Goal: Task Accomplishment & Management: Manage account settings

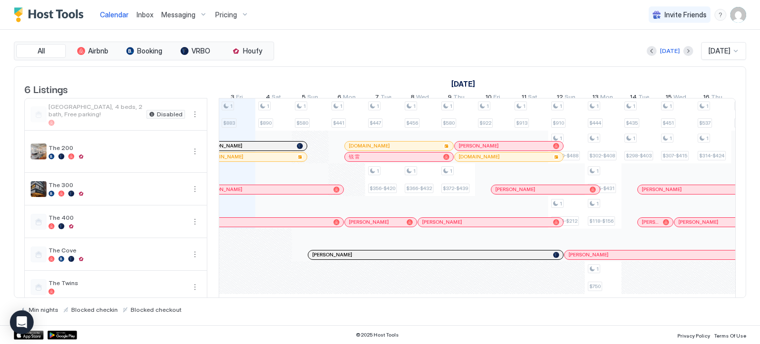
scroll to position [0, 550]
click at [224, 22] on div "Pricing" at bounding box center [232, 14] width 42 height 17
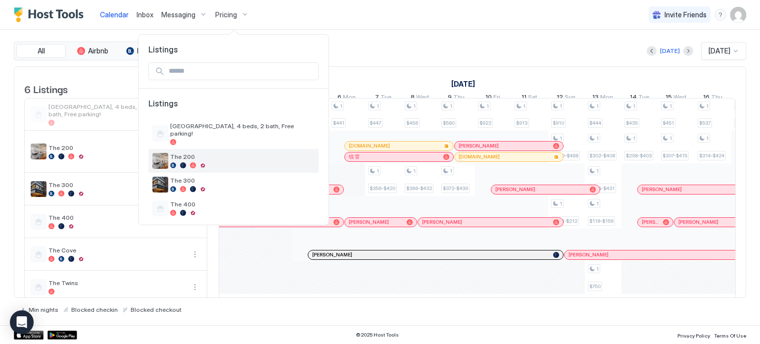
click at [192, 153] on span "The 200" at bounding box center [242, 156] width 145 height 7
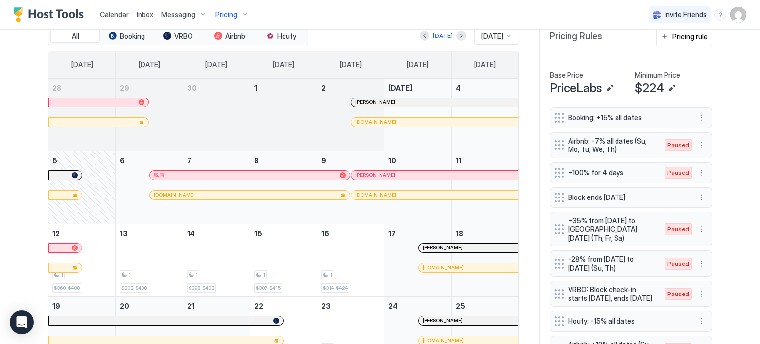
scroll to position [317, 0]
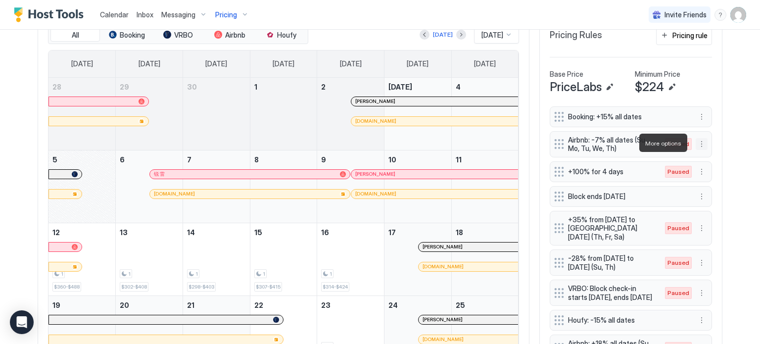
click at [700, 142] on button "More options" at bounding box center [702, 144] width 12 height 12
click at [701, 157] on div "Edit" at bounding box center [708, 156] width 22 height 7
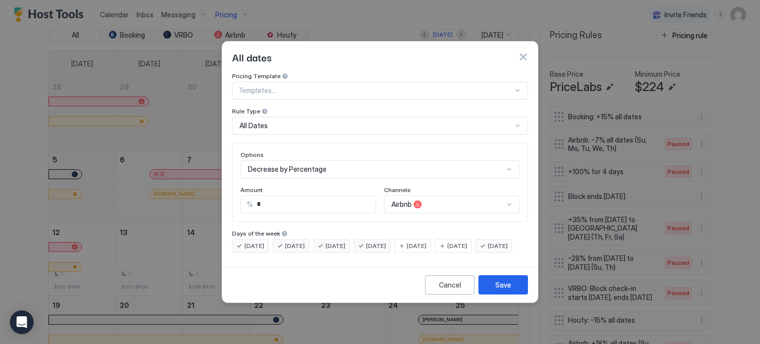
scroll to position [51, 0]
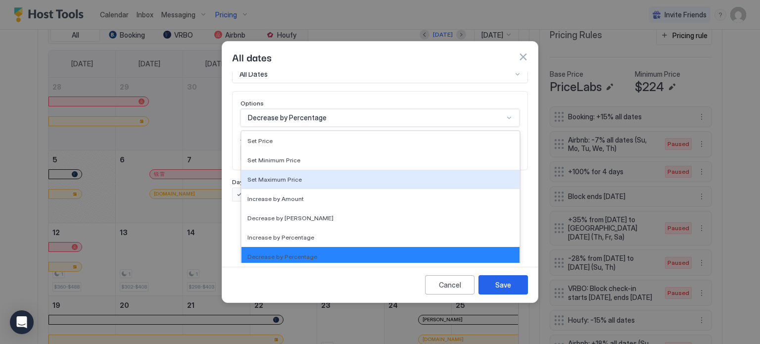
click at [312, 127] on div "17 results available. Use Up and Down to choose options, press Enter to select …" at bounding box center [380, 118] width 279 height 18
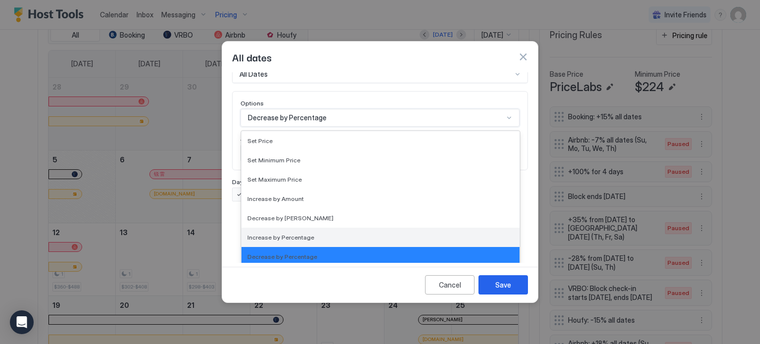
click at [293, 234] on span "Increase by Percentage" at bounding box center [281, 237] width 67 height 7
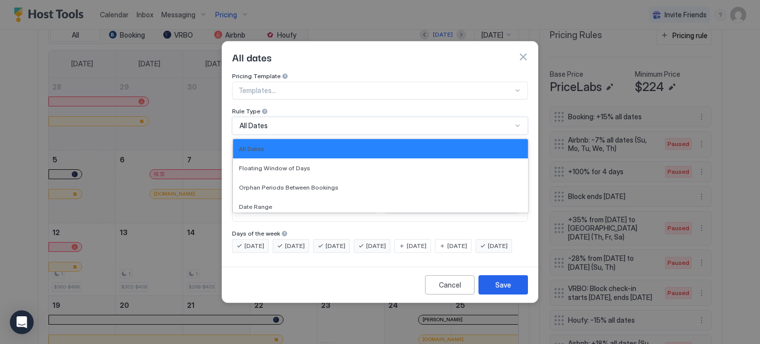
click at [283, 121] on div "All Dates" at bounding box center [376, 125] width 273 height 9
click at [259, 197] on div "Date Range" at bounding box center [380, 206] width 295 height 19
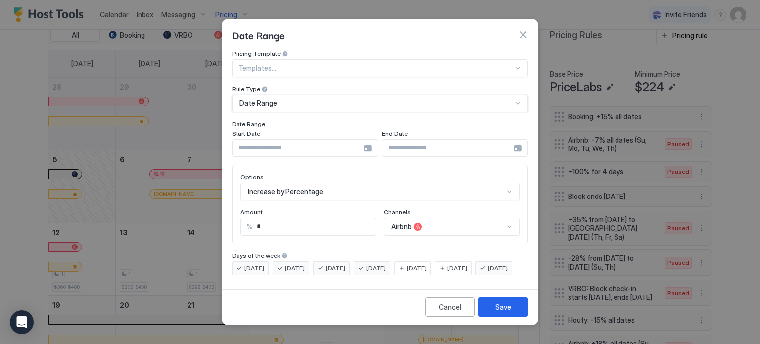
click at [368, 140] on div at bounding box center [305, 148] width 146 height 18
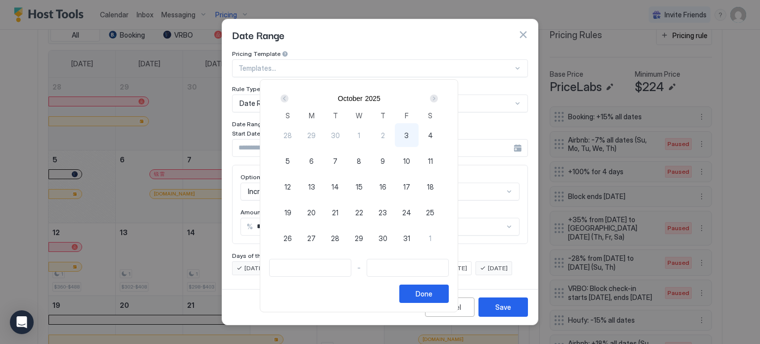
click at [292, 235] on span "26" at bounding box center [288, 238] width 8 height 10
type input "**********"
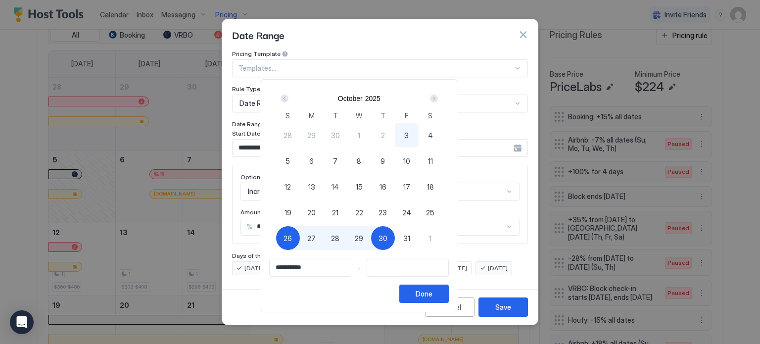
click at [314, 267] on input "**********" at bounding box center [310, 267] width 81 height 17
click at [447, 293] on button "Done" at bounding box center [425, 294] width 50 height 18
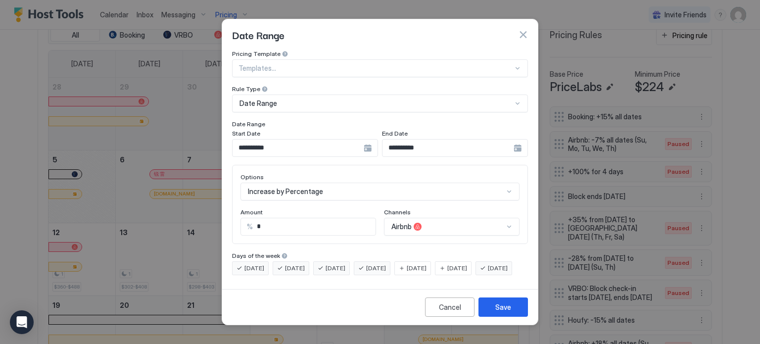
click at [455, 140] on input "**********" at bounding box center [448, 148] width 131 height 17
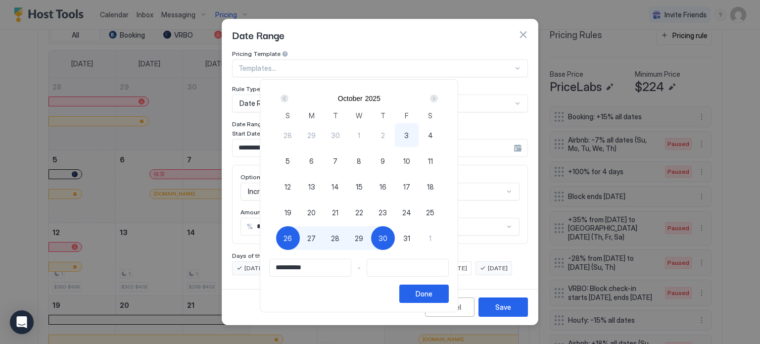
click at [388, 235] on span "30" at bounding box center [383, 238] width 9 height 10
type input "**********"
click at [292, 235] on span "26" at bounding box center [288, 238] width 8 height 10
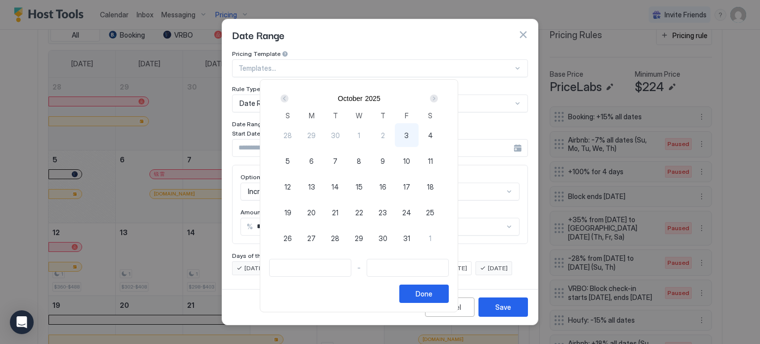
click at [292, 235] on span "26" at bounding box center [288, 238] width 8 height 10
type input "**********"
click at [449, 292] on button "Done" at bounding box center [425, 294] width 50 height 18
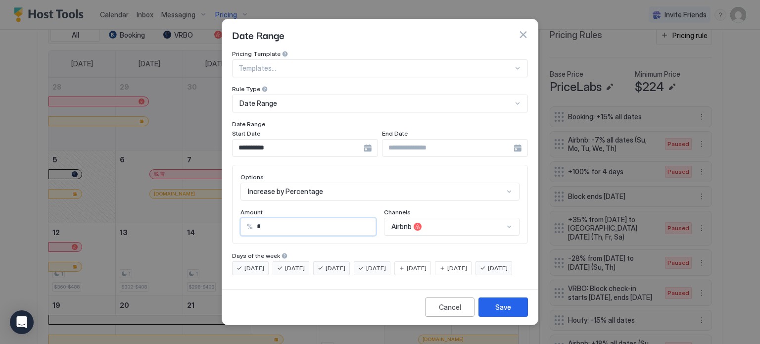
click at [272, 221] on input "*" at bounding box center [314, 226] width 123 height 17
type input "**"
click at [499, 312] on div "Save" at bounding box center [504, 307] width 16 height 10
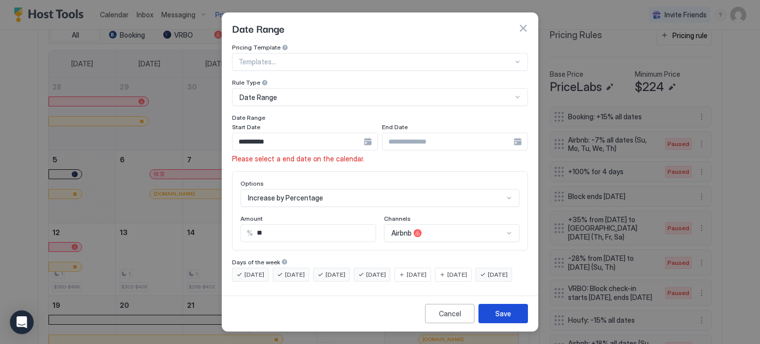
click at [499, 315] on div "Save" at bounding box center [504, 313] width 16 height 10
click at [405, 133] on input "Input Field" at bounding box center [448, 141] width 131 height 17
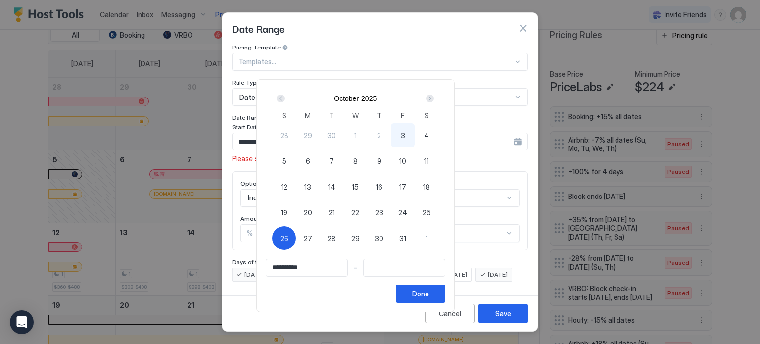
click at [434, 101] on div "Next" at bounding box center [430, 99] width 8 height 8
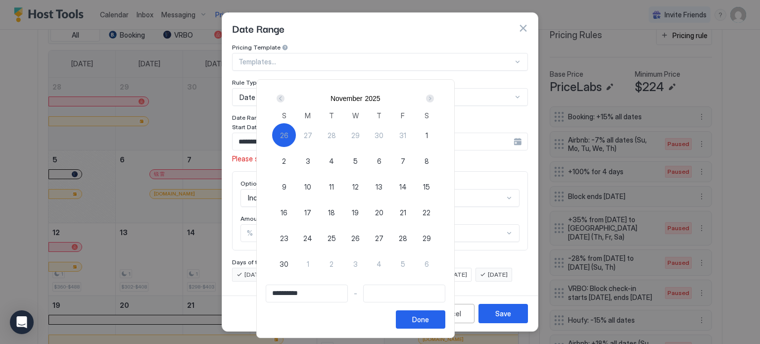
click at [434, 101] on div "Next" at bounding box center [430, 99] width 8 height 8
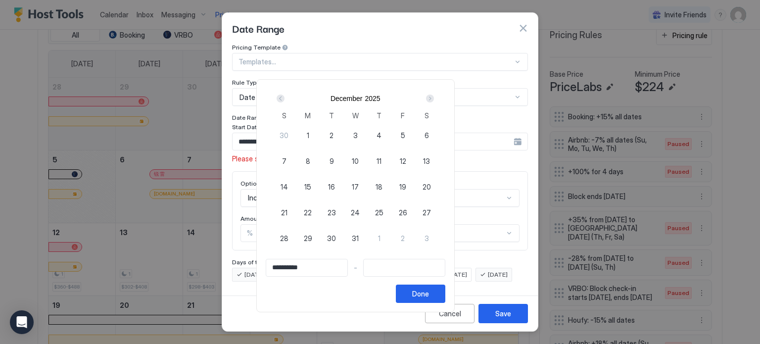
click at [434, 101] on div "Next" at bounding box center [430, 99] width 8 height 8
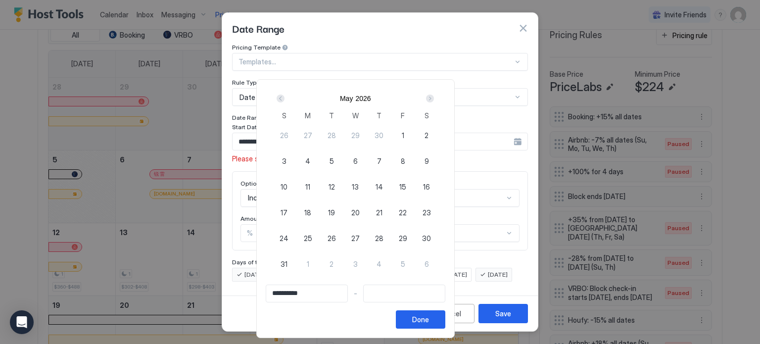
click at [434, 101] on div "Next" at bounding box center [430, 99] width 8 height 8
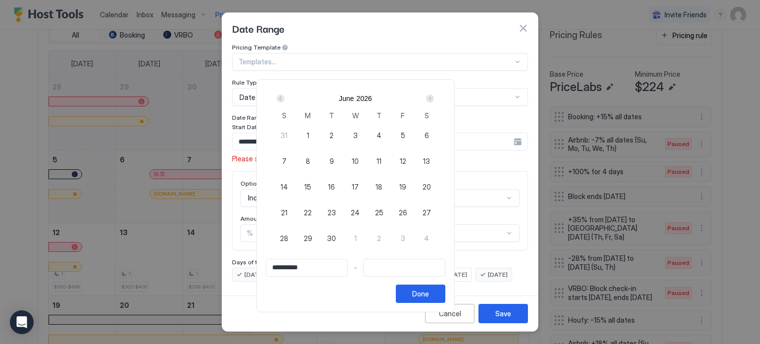
click at [434, 101] on div "Next" at bounding box center [430, 99] width 8 height 8
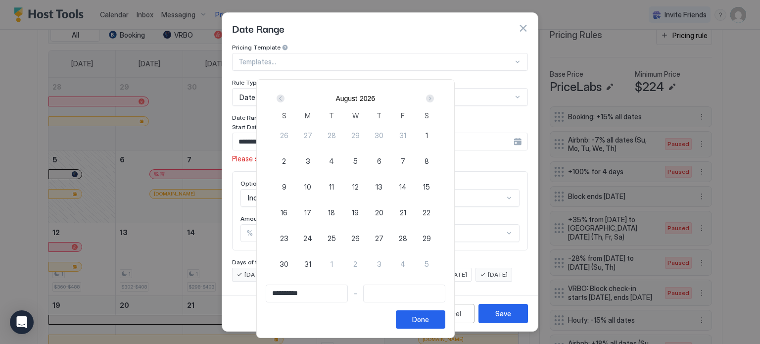
click at [434, 101] on div "Next" at bounding box center [430, 99] width 8 height 8
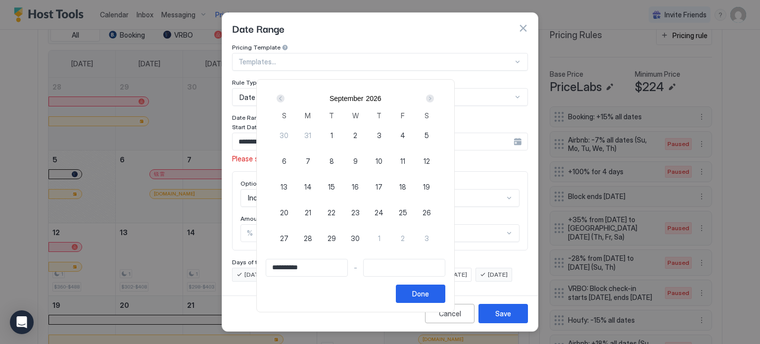
click at [434, 101] on div "Next" at bounding box center [430, 99] width 8 height 8
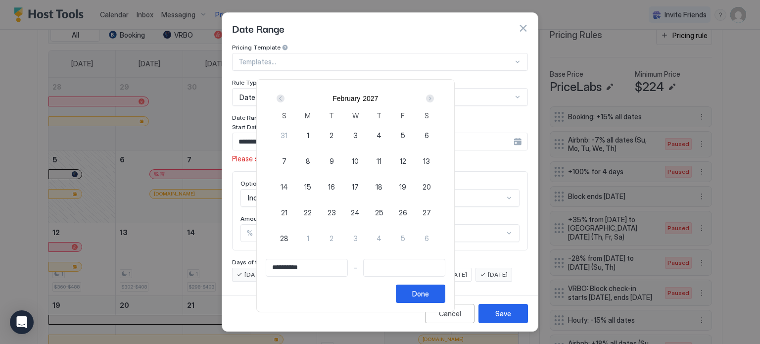
click at [434, 101] on div "Next" at bounding box center [430, 99] width 8 height 8
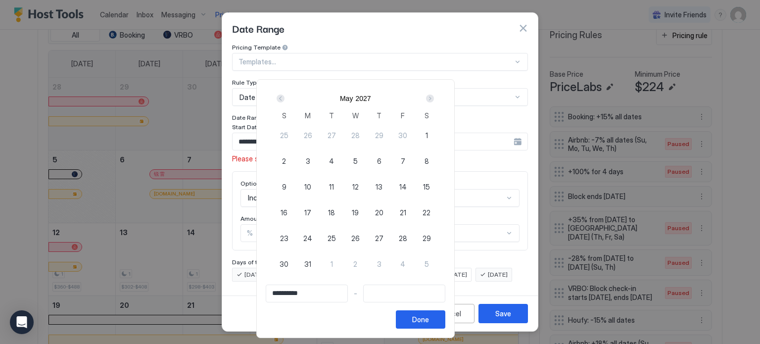
click at [434, 101] on div "Next" at bounding box center [430, 99] width 8 height 8
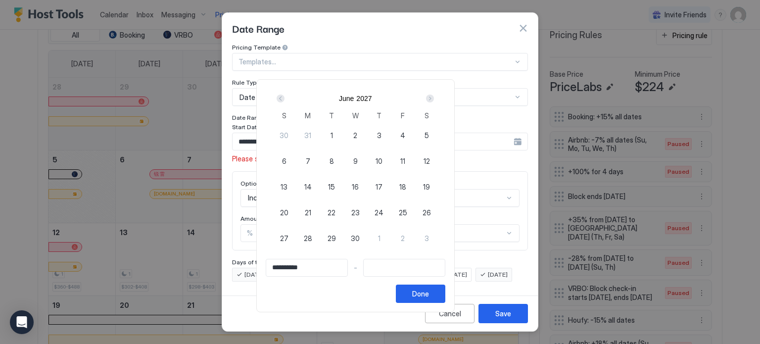
click at [434, 101] on div "Next" at bounding box center [430, 99] width 8 height 8
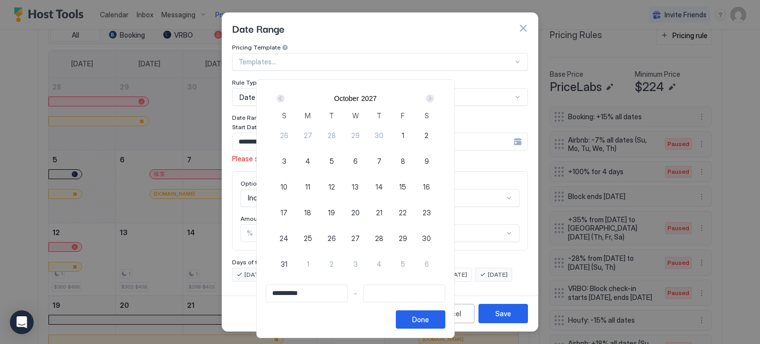
click at [434, 101] on div "Next" at bounding box center [430, 99] width 8 height 8
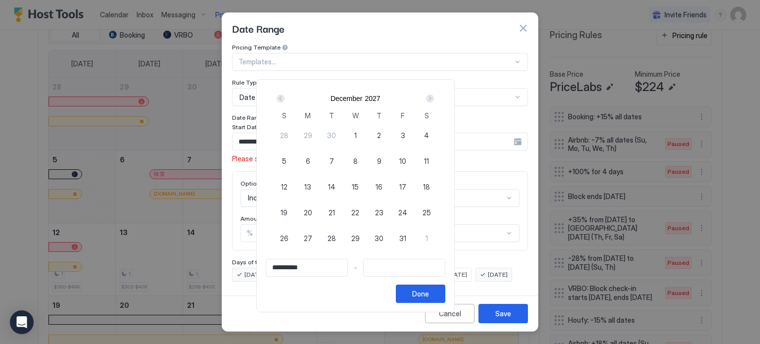
click at [434, 101] on div "Next" at bounding box center [430, 99] width 8 height 8
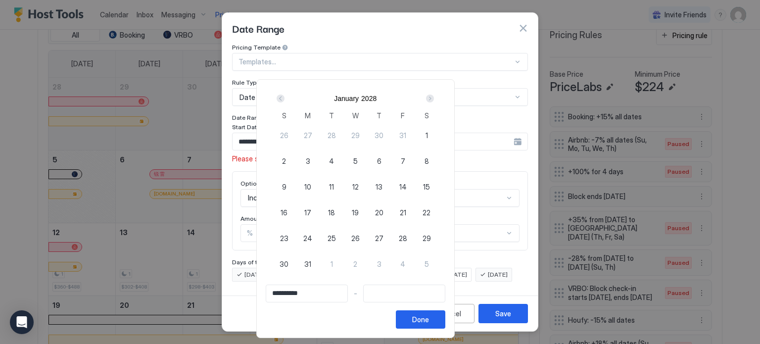
click at [434, 101] on div "Next" at bounding box center [430, 99] width 8 height 8
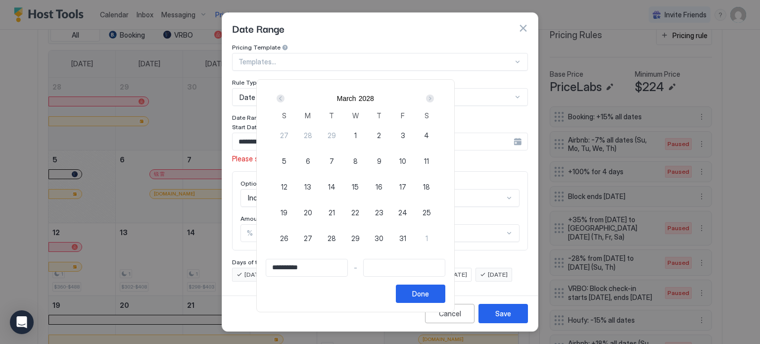
click at [434, 101] on div "Next" at bounding box center [430, 99] width 8 height 8
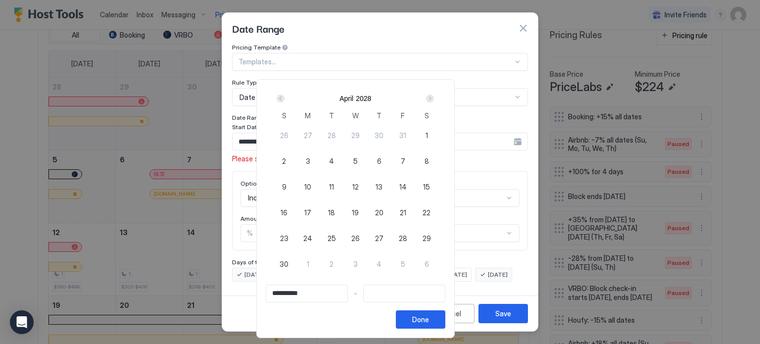
click at [434, 101] on div "Next" at bounding box center [430, 99] width 8 height 8
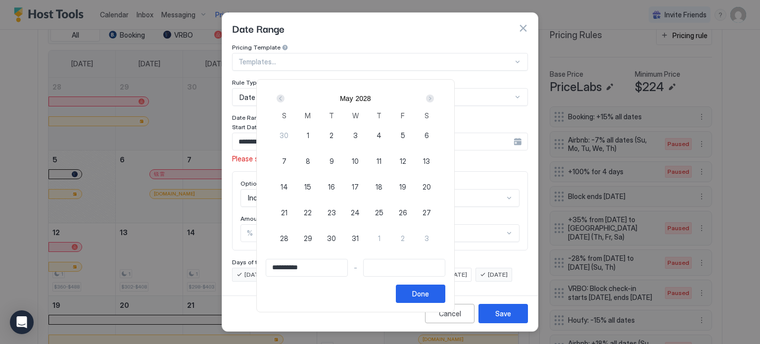
click at [434, 101] on div "Next" at bounding box center [430, 99] width 8 height 8
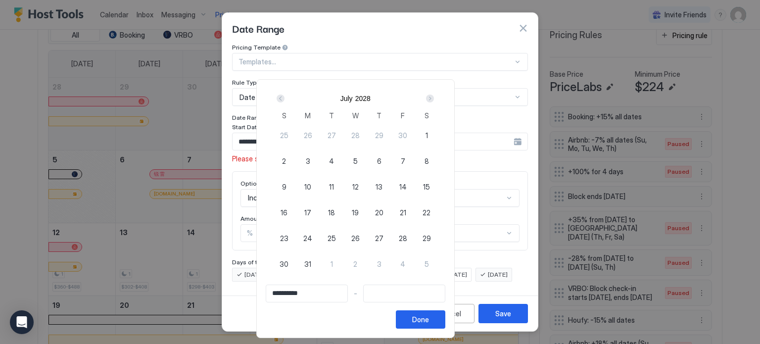
click at [434, 101] on div "Next" at bounding box center [430, 99] width 8 height 8
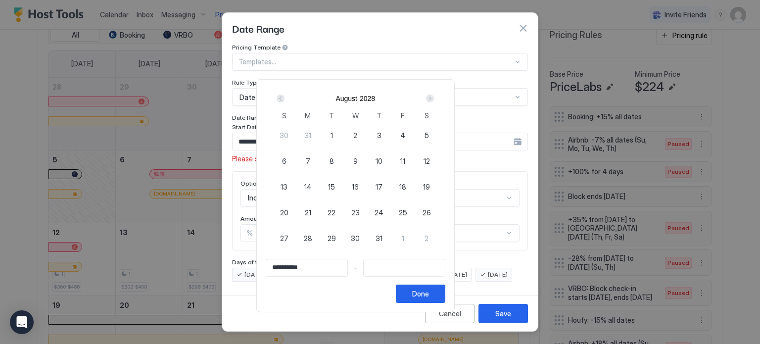
click at [434, 101] on div "Next" at bounding box center [430, 99] width 8 height 8
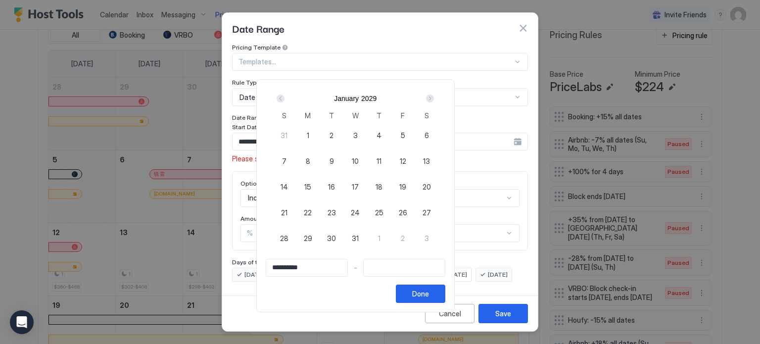
click at [434, 101] on div "Next" at bounding box center [430, 99] width 8 height 8
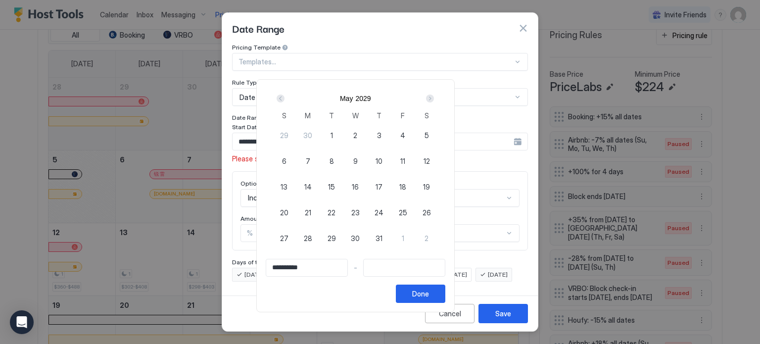
click at [434, 101] on div "Next" at bounding box center [430, 99] width 8 height 8
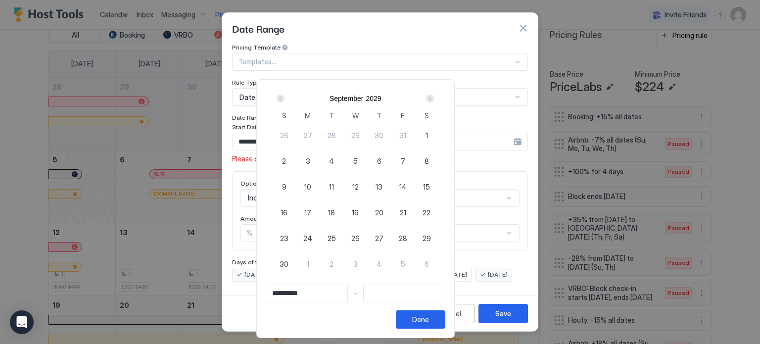
click at [434, 101] on div "Next" at bounding box center [430, 99] width 8 height 8
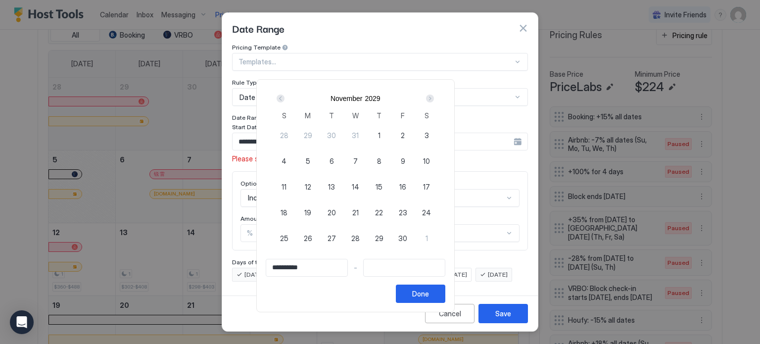
click at [434, 101] on div "Next" at bounding box center [430, 99] width 8 height 8
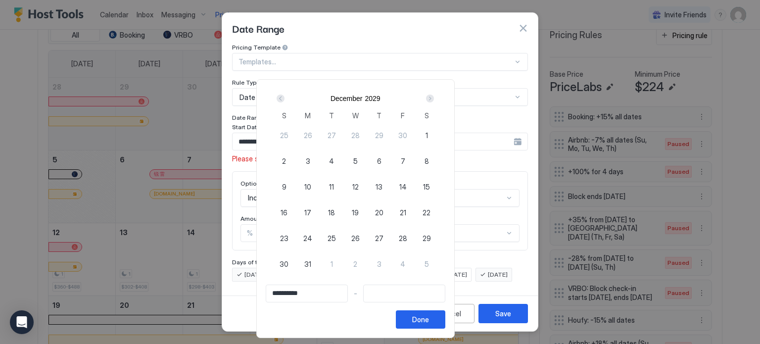
click at [434, 101] on div "Next" at bounding box center [430, 99] width 8 height 8
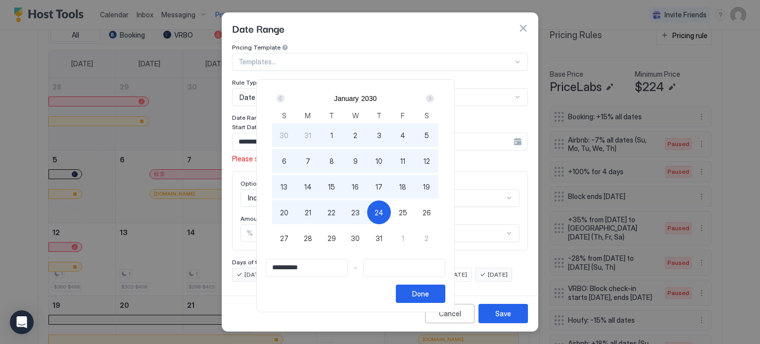
type input "**********"
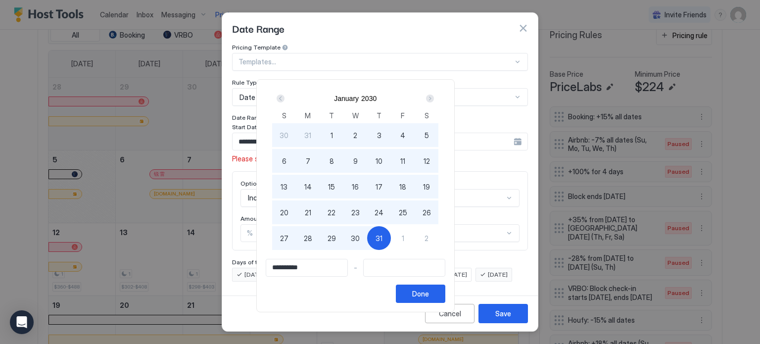
click at [391, 237] on div "31" at bounding box center [379, 238] width 24 height 24
type input "**********"
click at [429, 296] on div "Done" at bounding box center [420, 294] width 17 height 10
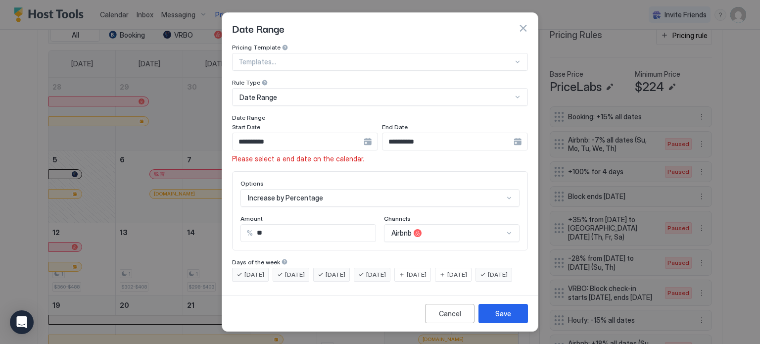
click at [379, 157] on div "Please select a end date on the calendar." at bounding box center [380, 158] width 296 height 9
click at [494, 315] on button "Save" at bounding box center [504, 313] width 50 height 19
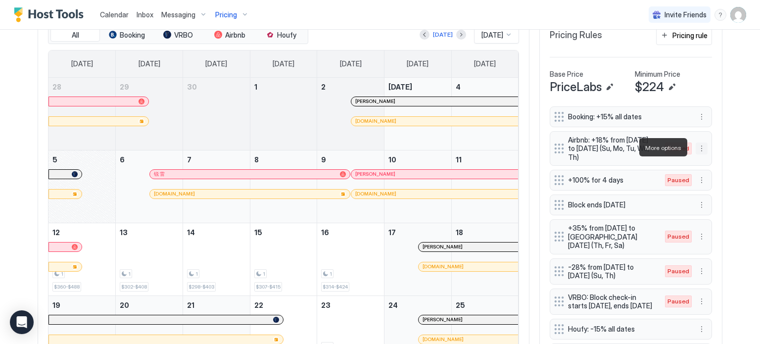
click at [698, 150] on button "More options" at bounding box center [702, 149] width 12 height 12
click at [715, 177] on span "Enable" at bounding box center [717, 176] width 19 height 7
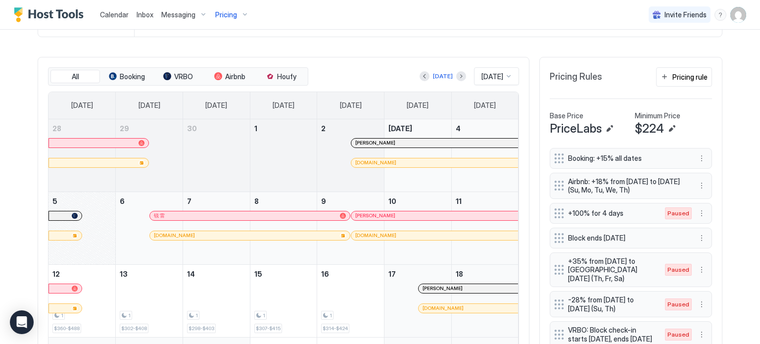
scroll to position [271, 0]
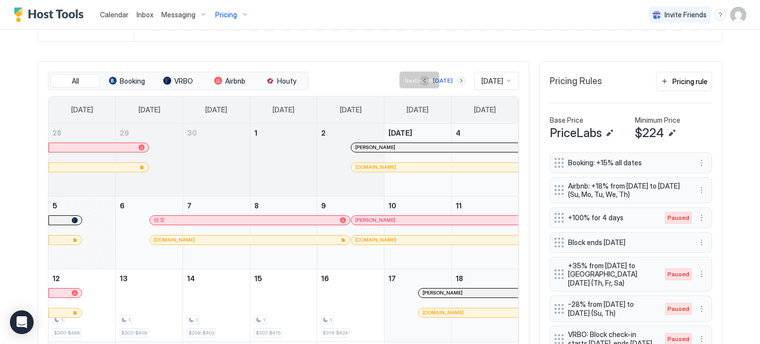
click at [456, 80] on button "Next month" at bounding box center [461, 81] width 10 height 10
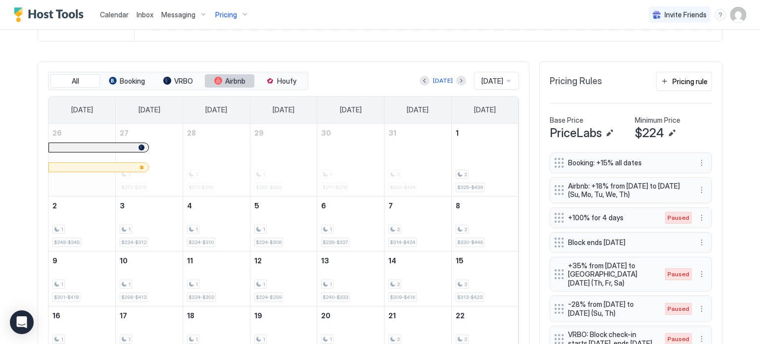
click at [231, 79] on span "Airbnb" at bounding box center [235, 81] width 20 height 9
click at [219, 84] on button "Airbnb" at bounding box center [230, 81] width 50 height 14
click at [268, 227] on div "1" at bounding box center [283, 229] width 59 height 9
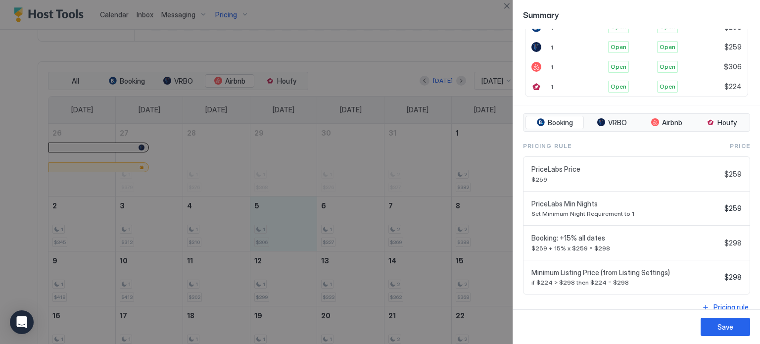
scroll to position [270, 0]
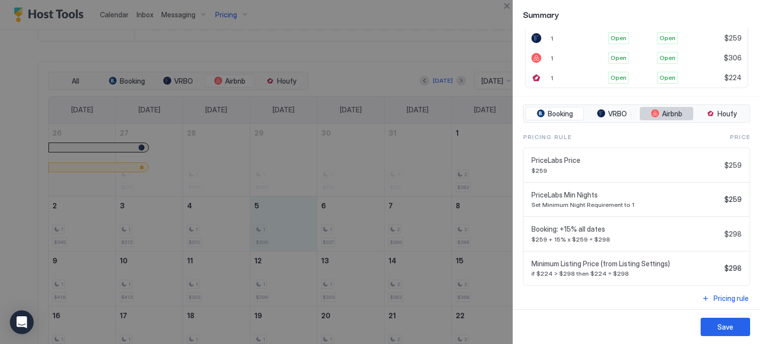
click at [662, 109] on span "Airbnb" at bounding box center [672, 113] width 20 height 9
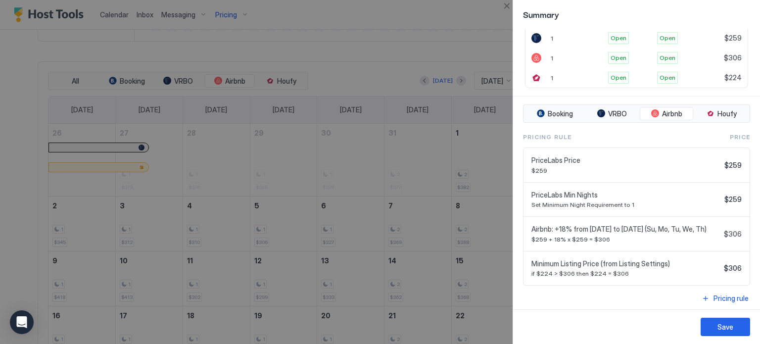
click at [441, 35] on div at bounding box center [380, 172] width 760 height 344
click at [556, 109] on span "Booking" at bounding box center [560, 113] width 25 height 9
click at [604, 110] on button "VRBO" at bounding box center [612, 114] width 52 height 14
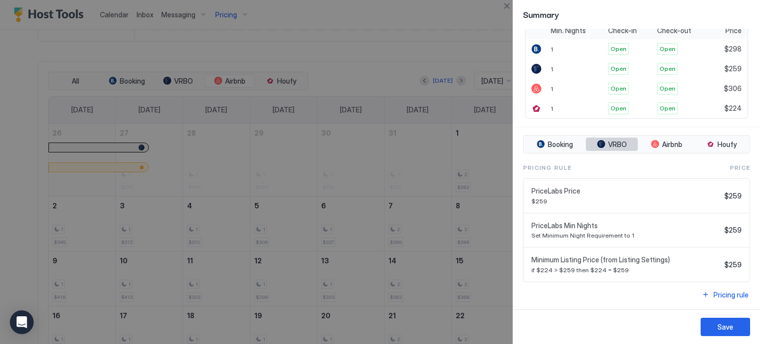
scroll to position [236, 0]
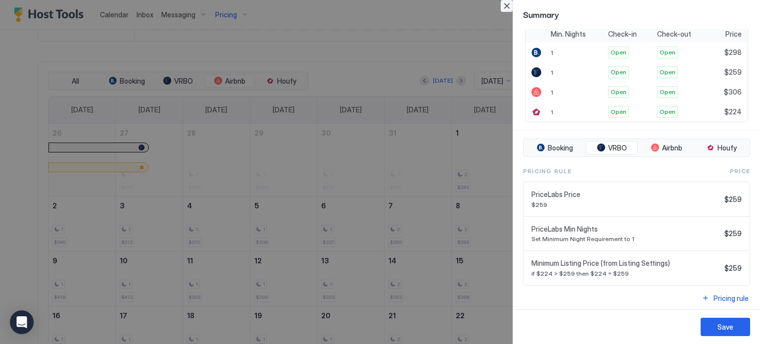
click at [506, 6] on button "Close" at bounding box center [507, 6] width 12 height 12
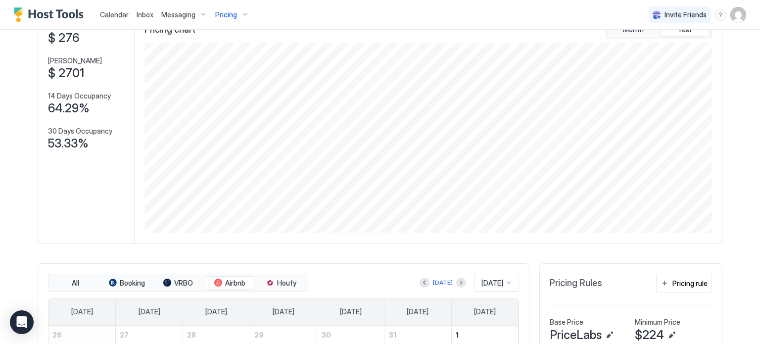
scroll to position [0, 0]
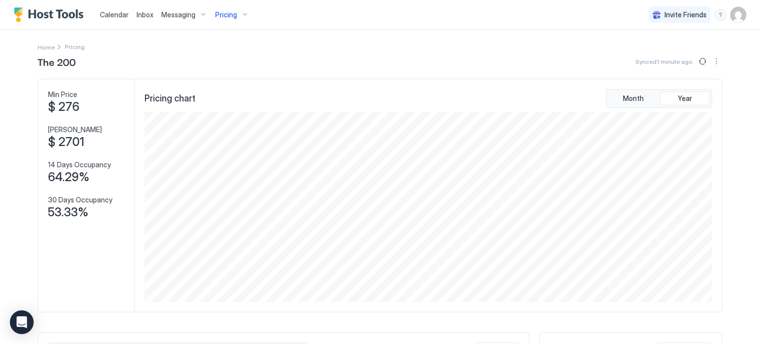
click at [220, 11] on span "Pricing" at bounding box center [226, 14] width 22 height 9
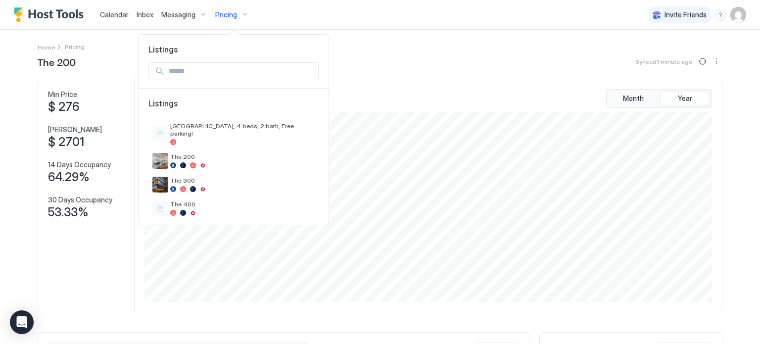
click at [392, 60] on div at bounding box center [380, 172] width 760 height 344
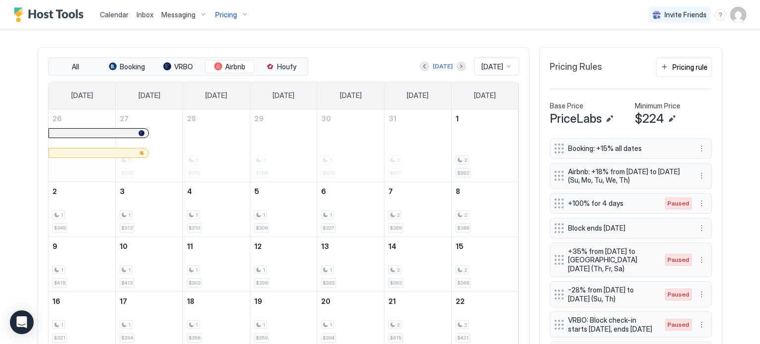
scroll to position [291, 0]
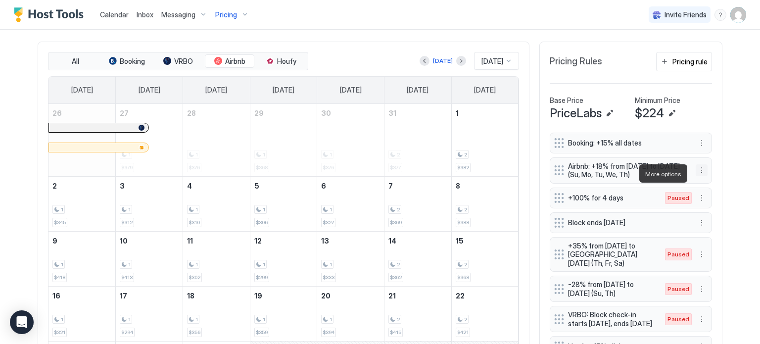
click at [701, 174] on button "More options" at bounding box center [702, 170] width 12 height 12
click at [702, 186] on div "Edit" at bounding box center [708, 187] width 22 height 7
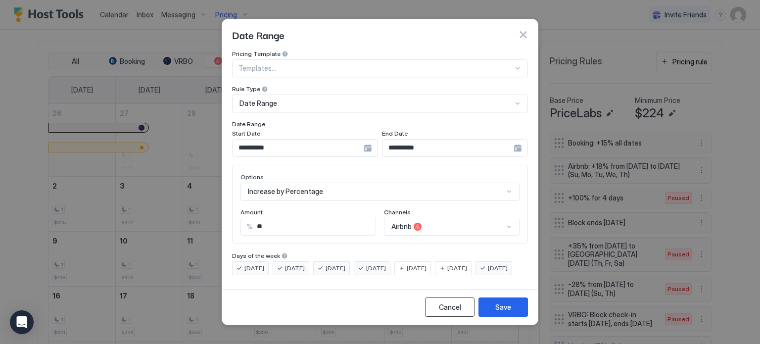
click at [436, 312] on button "Cancel" at bounding box center [450, 307] width 50 height 19
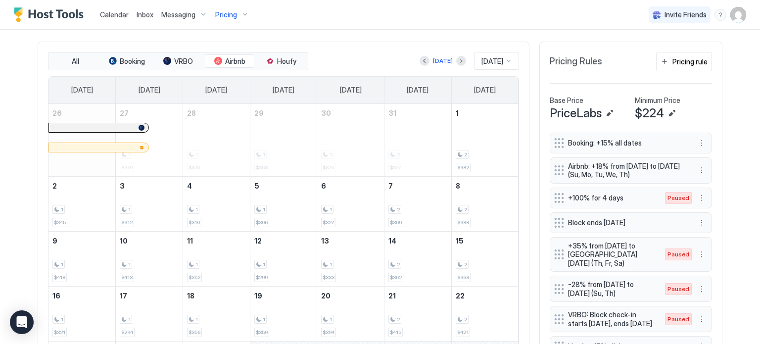
click at [236, 13] on div "Pricing" at bounding box center [232, 14] width 42 height 17
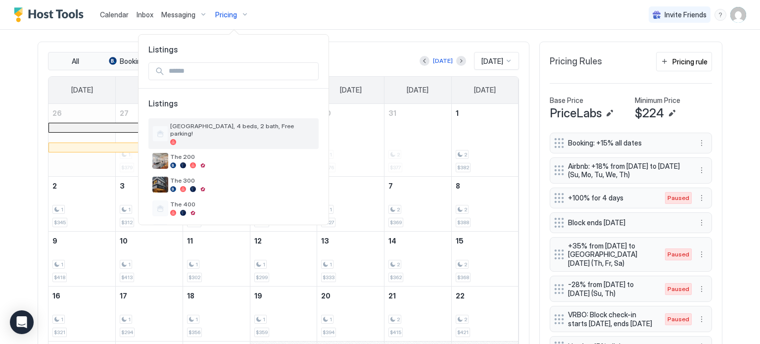
scroll to position [12, 0]
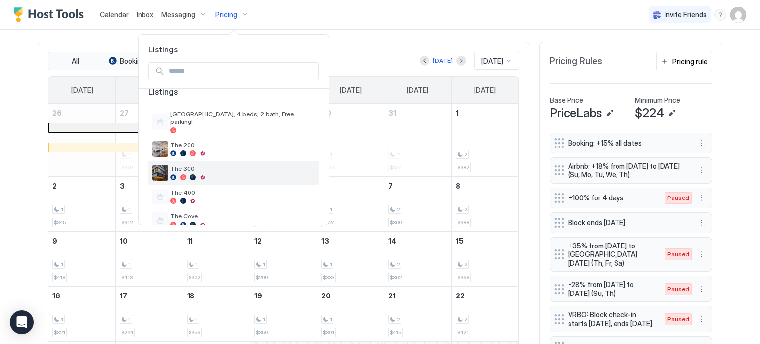
click at [226, 165] on span "The 300" at bounding box center [242, 168] width 145 height 7
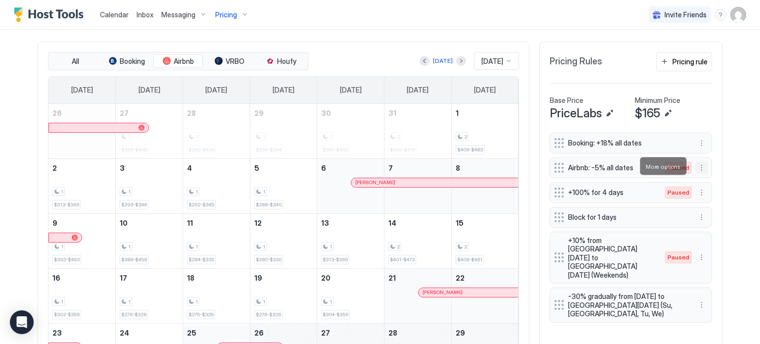
click at [696, 167] on button "More options" at bounding box center [702, 168] width 12 height 12
click at [705, 182] on div "Edit" at bounding box center [708, 179] width 22 height 7
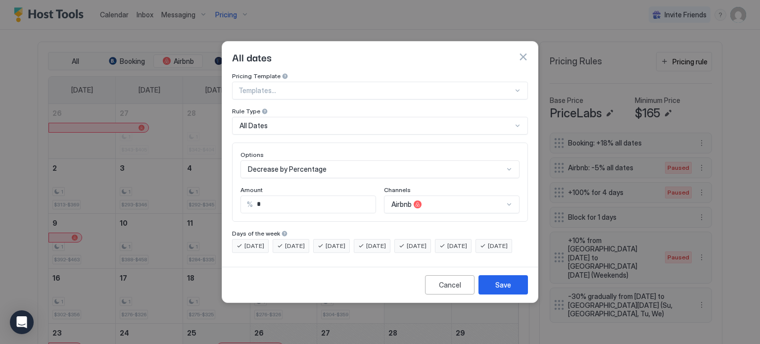
scroll to position [51, 0]
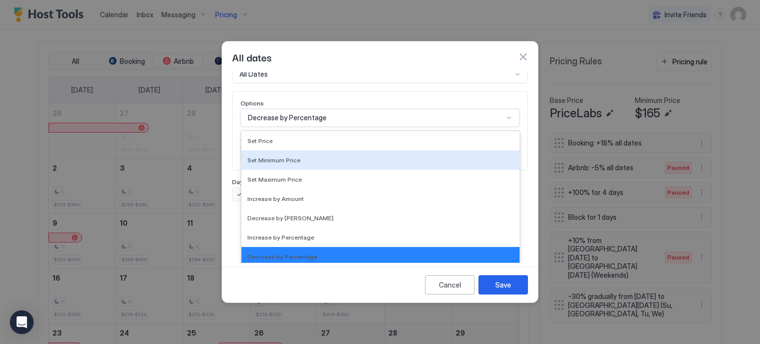
click at [287, 127] on div "17 results available. Use Up and Down to choose options, press Enter to select …" at bounding box center [380, 118] width 279 height 18
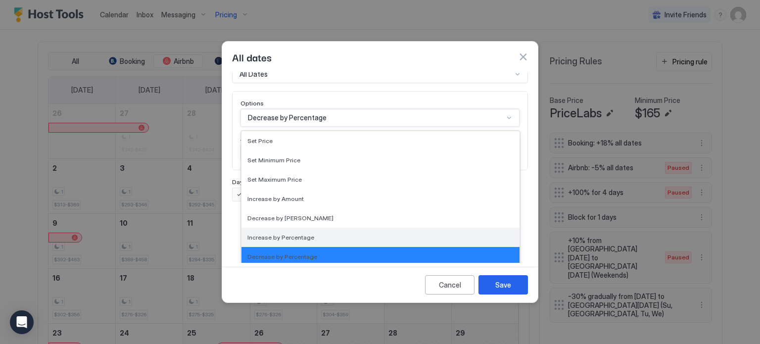
click at [282, 234] on span "Increase by Percentage" at bounding box center [281, 237] width 67 height 7
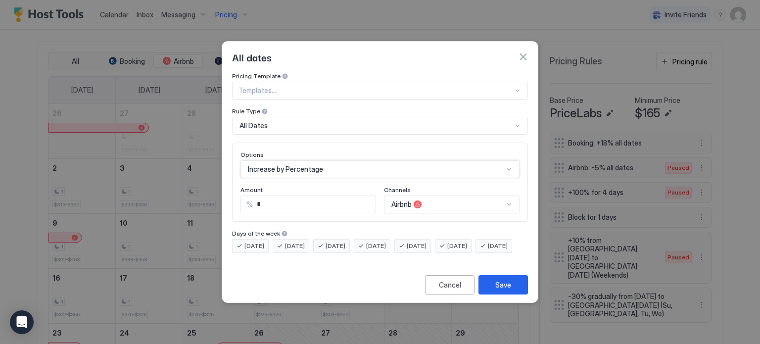
scroll to position [0, 0]
click at [269, 200] on input "*" at bounding box center [314, 204] width 123 height 17
type input "**"
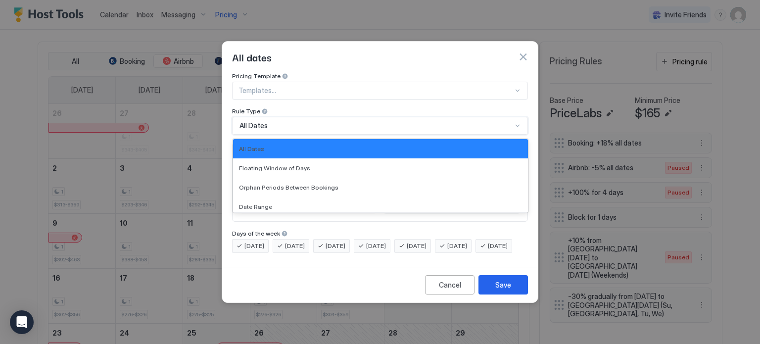
click at [265, 121] on span "All Dates" at bounding box center [254, 125] width 28 height 9
click at [259, 203] on span "Date Range" at bounding box center [255, 206] width 33 height 7
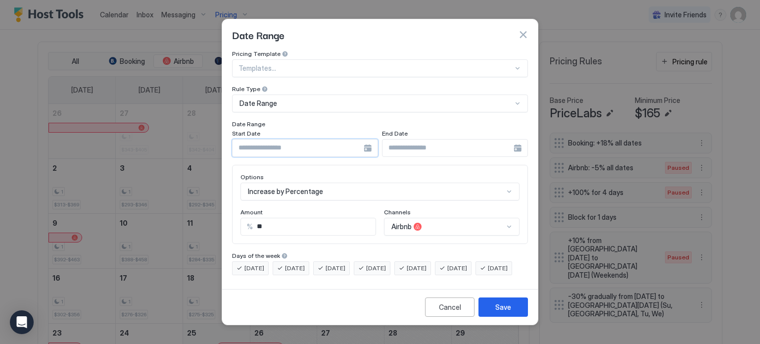
click at [307, 147] on input "Input Field" at bounding box center [298, 148] width 131 height 17
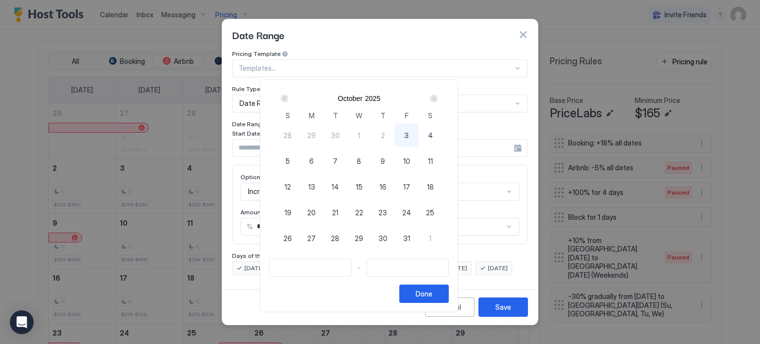
click at [292, 239] on span "26" at bounding box center [288, 238] width 8 height 10
type input "**********"
click at [438, 97] on div "Next" at bounding box center [434, 99] width 8 height 8
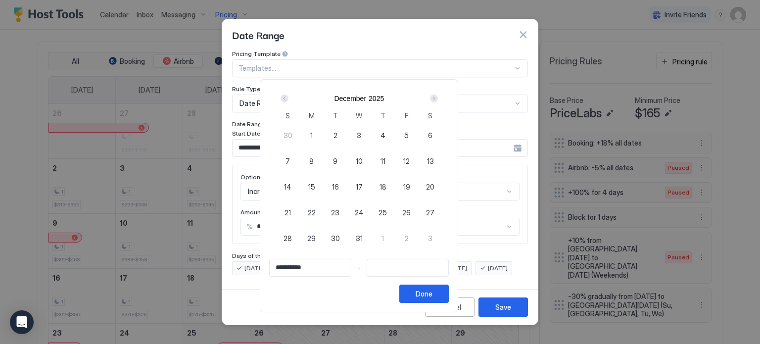
click at [438, 97] on div "Next" at bounding box center [434, 99] width 8 height 8
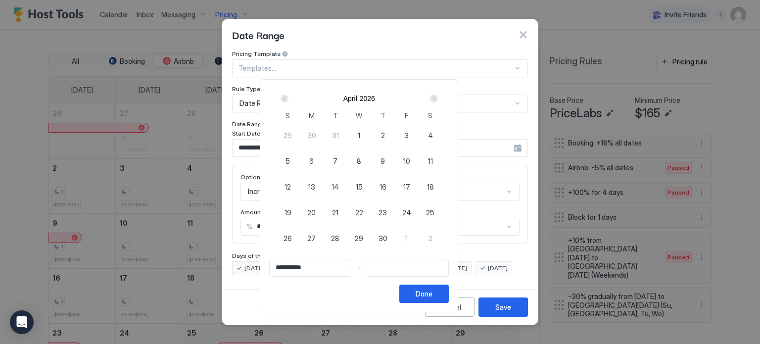
click at [438, 97] on div "Next" at bounding box center [434, 99] width 8 height 8
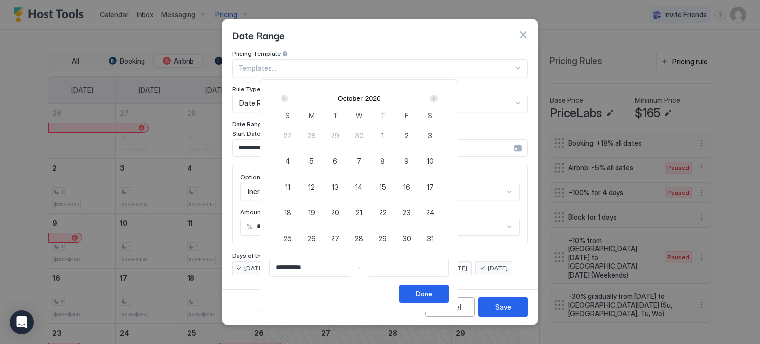
click at [438, 97] on div "Next" at bounding box center [434, 99] width 8 height 8
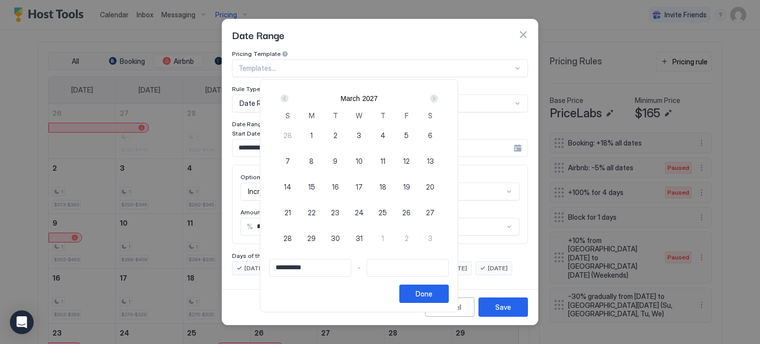
click at [438, 97] on div "Next" at bounding box center [434, 99] width 8 height 8
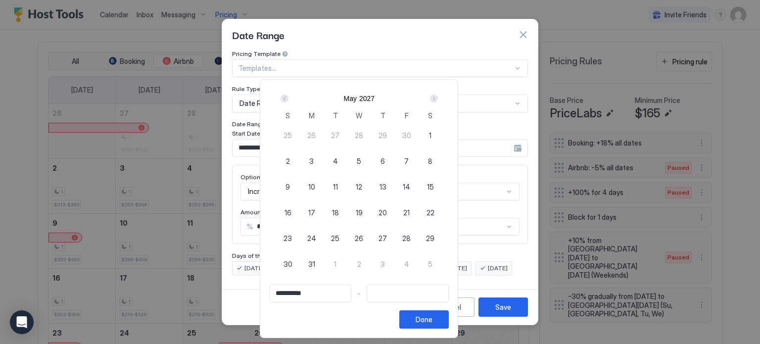
click at [438, 97] on div "Next" at bounding box center [434, 99] width 8 height 8
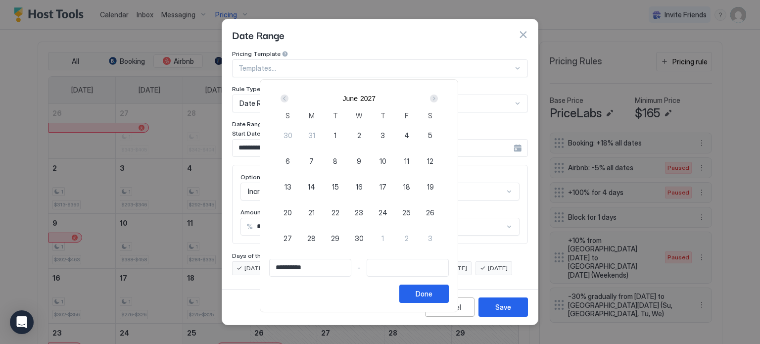
click at [438, 97] on div "Next" at bounding box center [434, 99] width 8 height 8
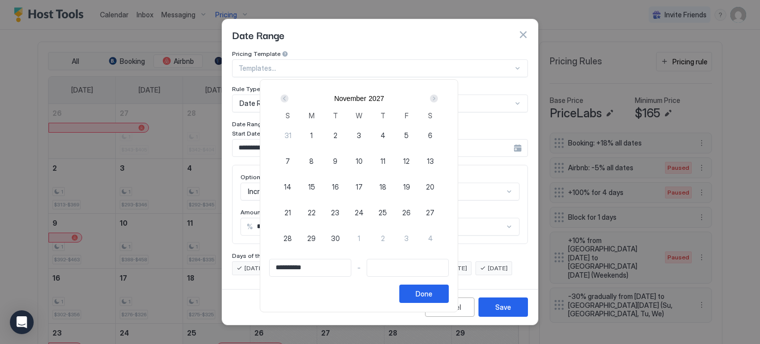
click at [438, 97] on div "Next" at bounding box center [434, 99] width 8 height 8
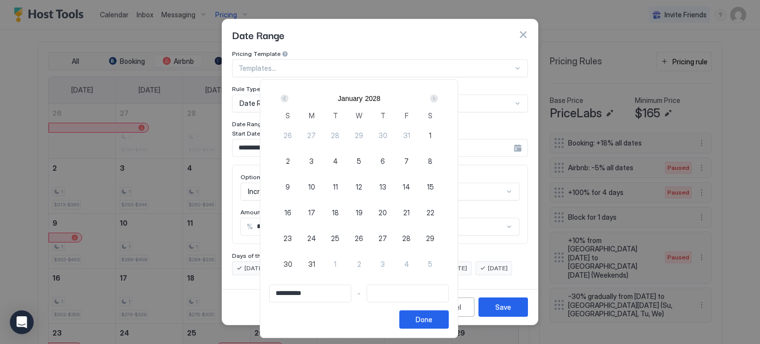
click at [438, 97] on div "Next" at bounding box center [434, 99] width 8 height 8
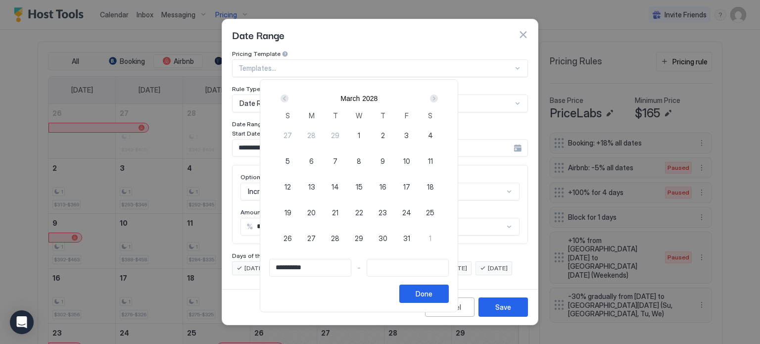
click at [438, 97] on div "Next" at bounding box center [434, 99] width 8 height 8
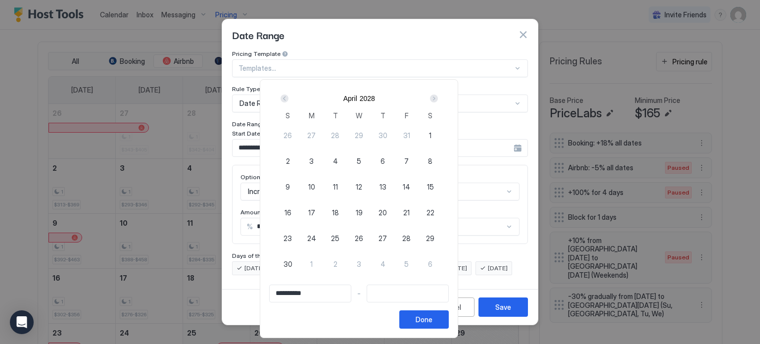
click at [438, 97] on div "Next" at bounding box center [434, 99] width 8 height 8
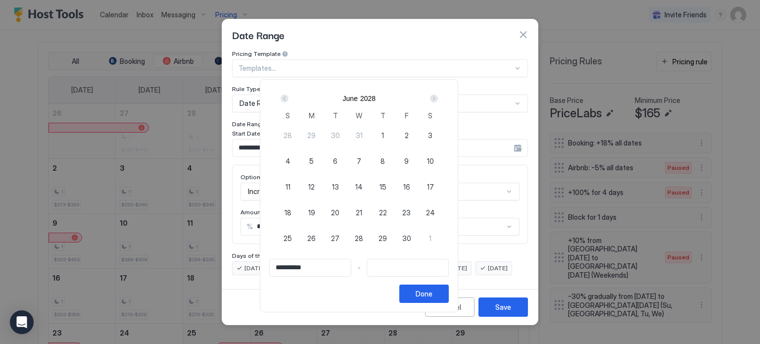
click at [438, 97] on div "Next" at bounding box center [434, 99] width 8 height 8
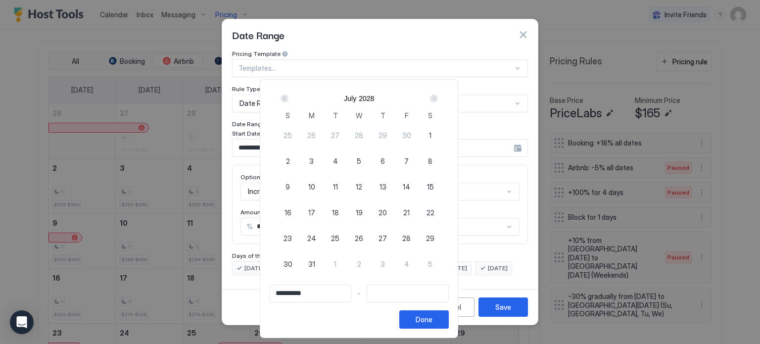
click at [438, 97] on div "Next" at bounding box center [434, 99] width 8 height 8
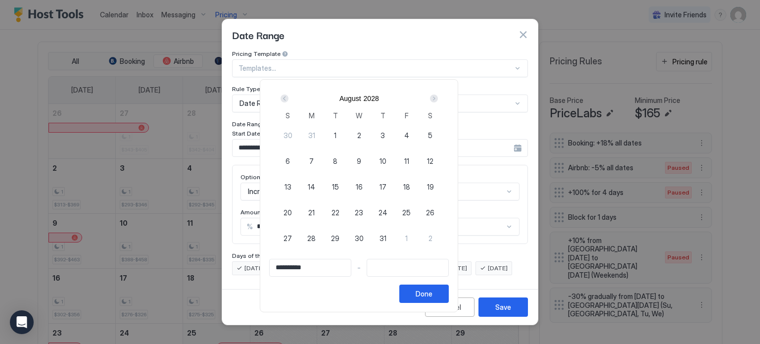
click at [438, 97] on div "Next" at bounding box center [434, 99] width 8 height 8
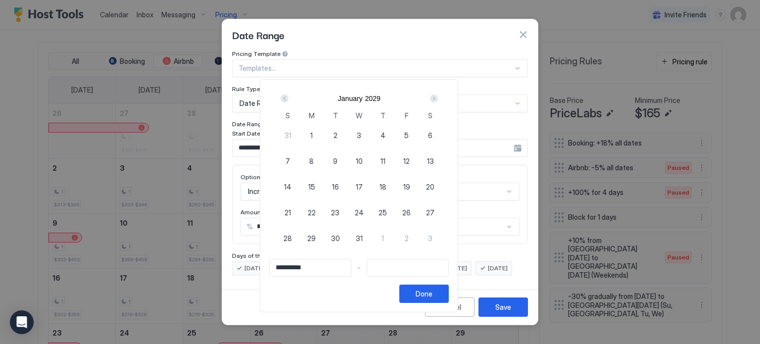
click at [438, 97] on div "Next" at bounding box center [434, 99] width 8 height 8
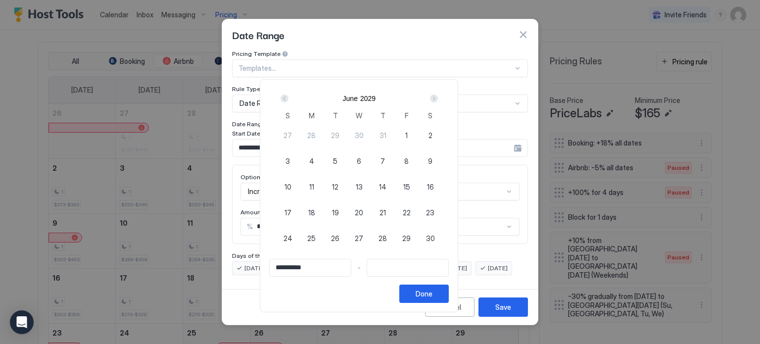
click at [438, 97] on div "Next" at bounding box center [434, 99] width 8 height 8
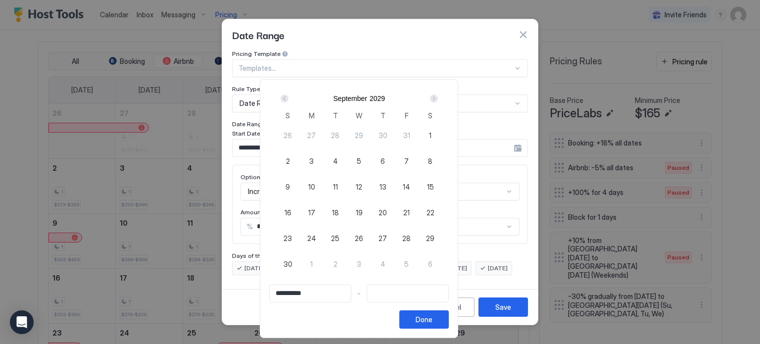
click at [438, 97] on div "Next" at bounding box center [434, 99] width 8 height 8
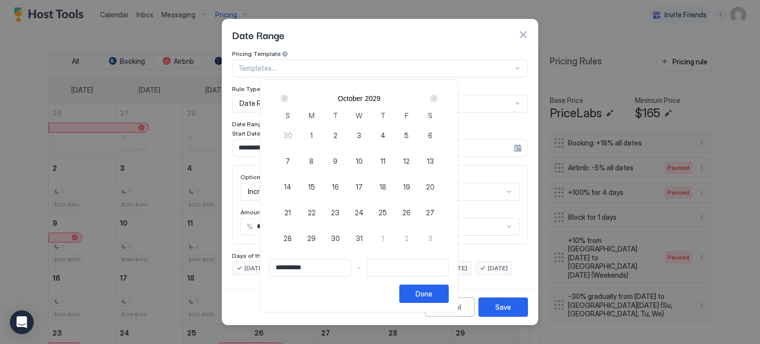
click at [438, 97] on div "Next" at bounding box center [434, 99] width 8 height 8
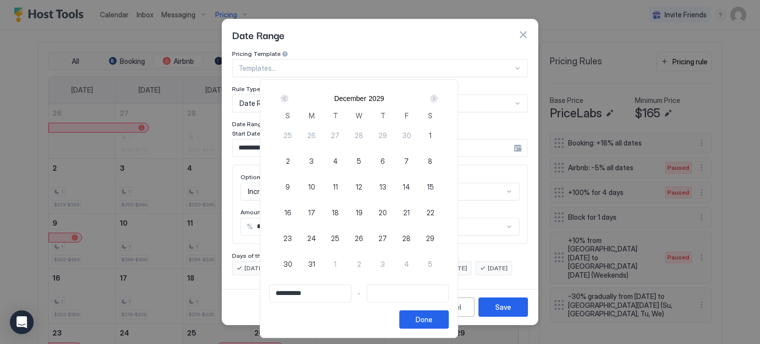
click at [438, 97] on div "Next" at bounding box center [434, 99] width 8 height 8
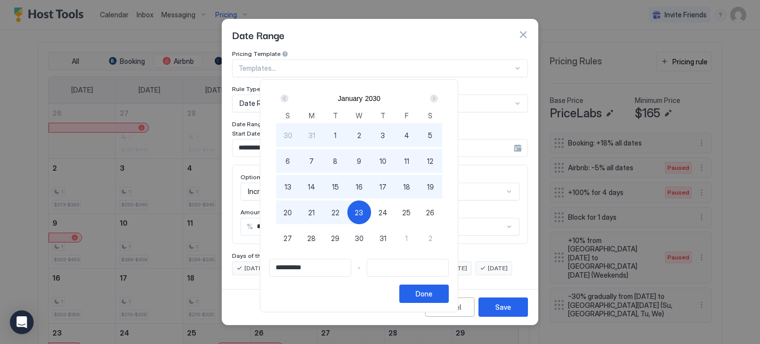
type input "**********"
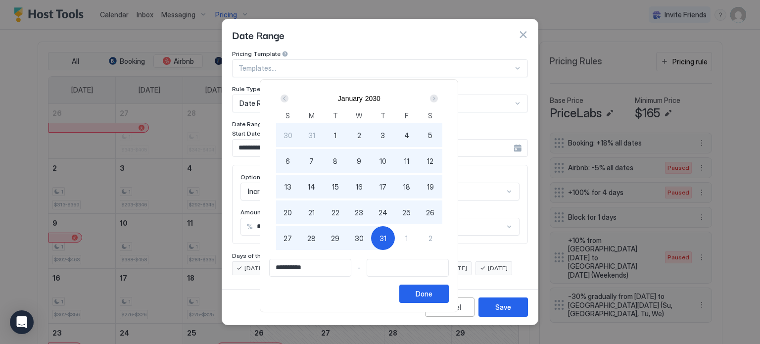
click at [387, 236] on span "31" at bounding box center [383, 238] width 7 height 10
type input "**********"
click at [433, 293] on div "Done" at bounding box center [424, 294] width 17 height 10
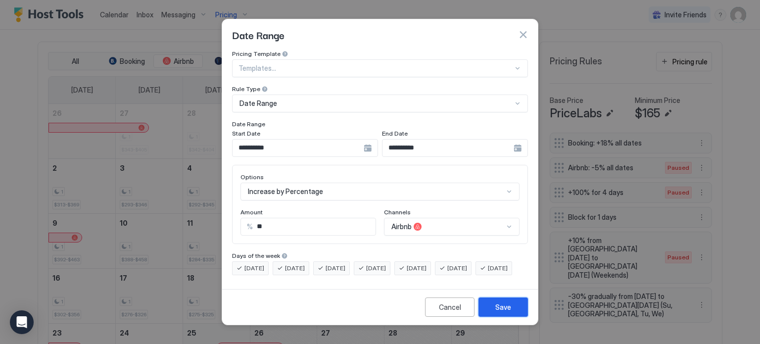
click at [507, 312] on div "Save" at bounding box center [504, 307] width 16 height 10
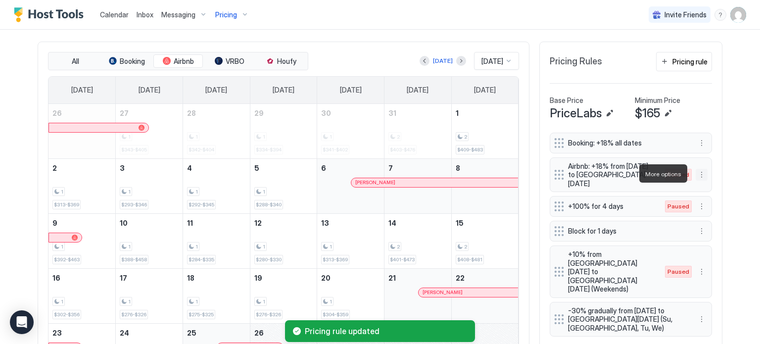
click at [696, 176] on button "More options" at bounding box center [702, 175] width 12 height 12
click at [706, 202] on div "Enable" at bounding box center [712, 203] width 30 height 7
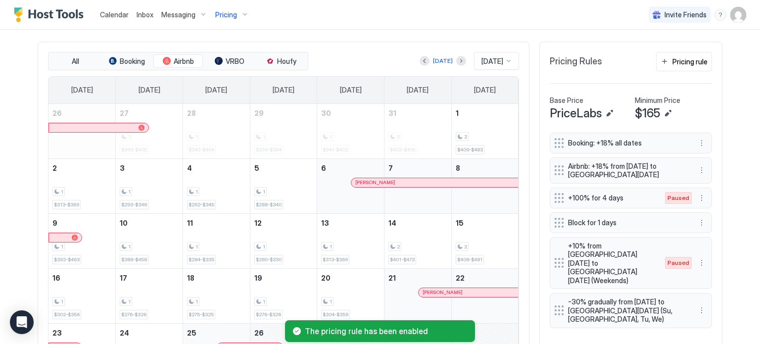
click at [225, 13] on span "Pricing" at bounding box center [226, 14] width 22 height 9
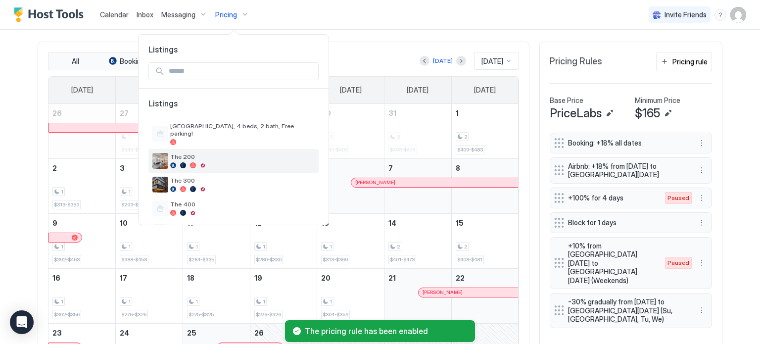
scroll to position [10, 0]
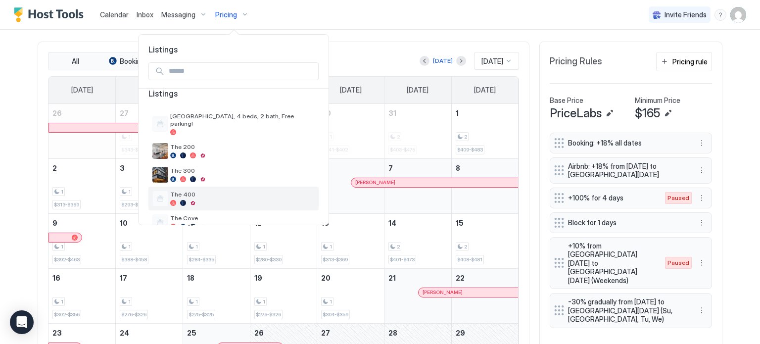
click at [213, 191] on span "The 400" at bounding box center [242, 194] width 145 height 7
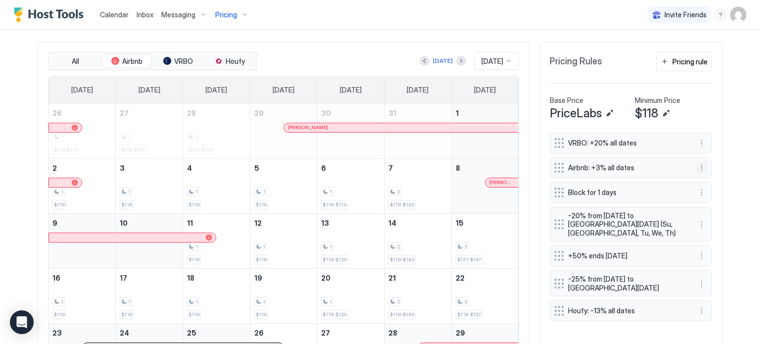
click at [697, 163] on button "More options" at bounding box center [702, 168] width 12 height 12
click at [700, 182] on div "Edit" at bounding box center [708, 179] width 22 height 7
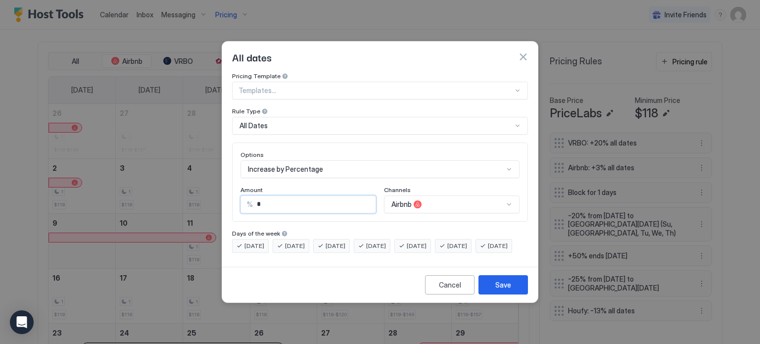
click at [289, 199] on input "*" at bounding box center [314, 204] width 123 height 17
type input "**"
click at [297, 121] on div "All Dates" at bounding box center [376, 125] width 273 height 9
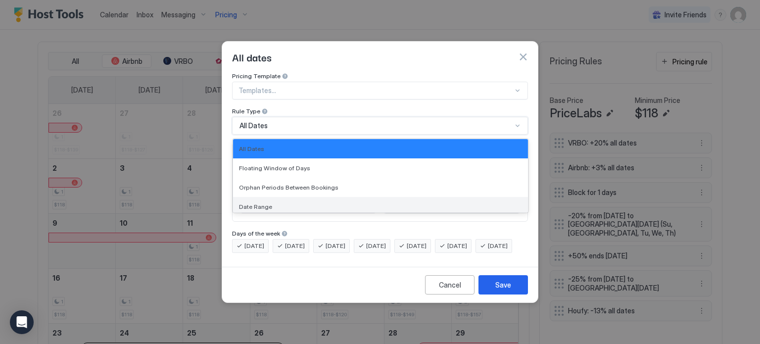
click at [281, 197] on div "Date Range" at bounding box center [380, 206] width 295 height 19
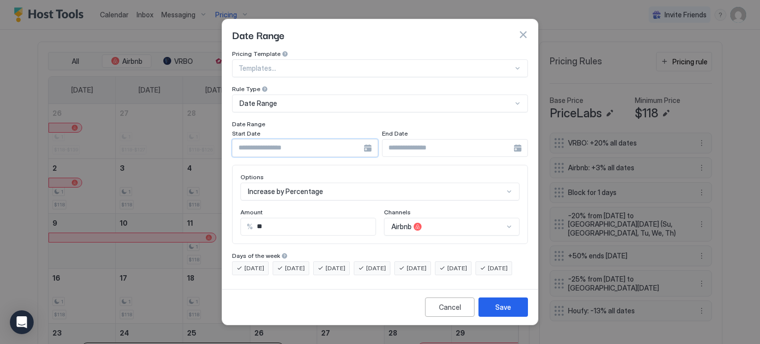
click at [302, 140] on input "Input Field" at bounding box center [298, 148] width 131 height 17
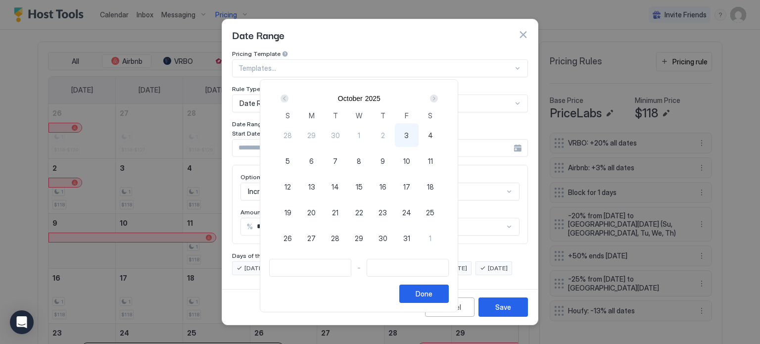
click at [292, 239] on span "26" at bounding box center [288, 238] width 8 height 10
type input "**********"
click at [438, 99] on div "Next" at bounding box center [434, 99] width 8 height 8
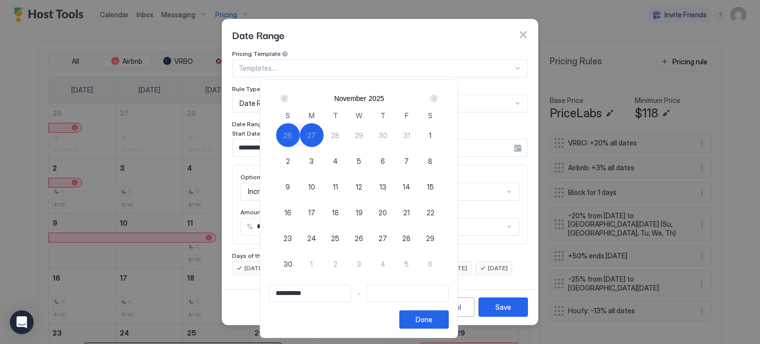
click at [438, 99] on div "Next" at bounding box center [434, 99] width 8 height 8
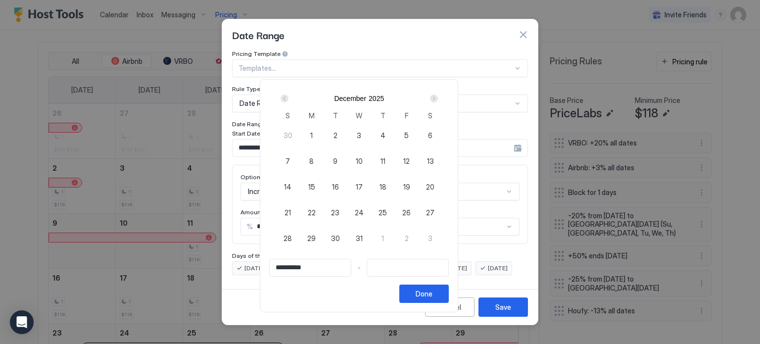
click at [438, 99] on div "Next" at bounding box center [434, 99] width 8 height 8
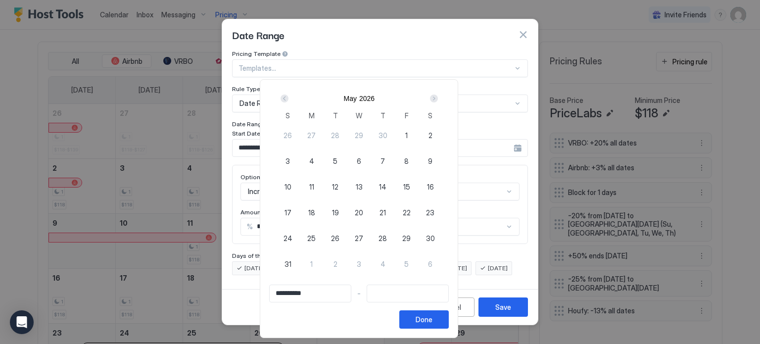
click at [438, 99] on div "Next" at bounding box center [434, 99] width 8 height 8
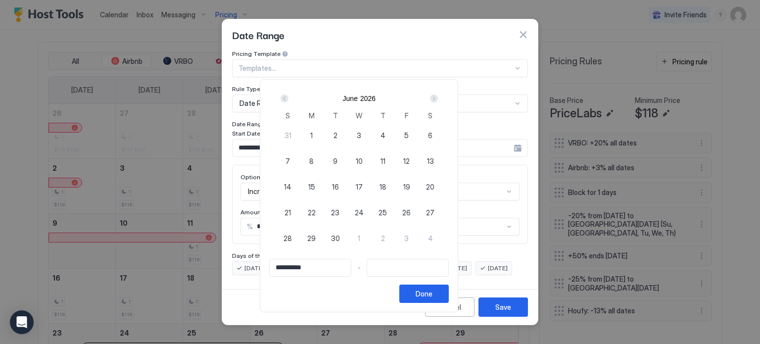
click at [438, 99] on div "Next" at bounding box center [434, 99] width 8 height 8
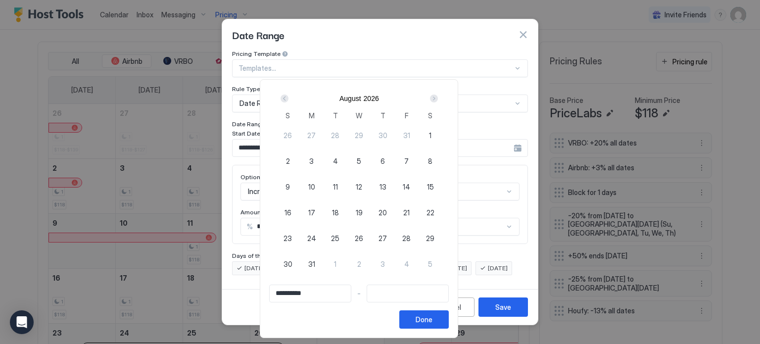
click at [438, 99] on div "Next" at bounding box center [434, 99] width 8 height 8
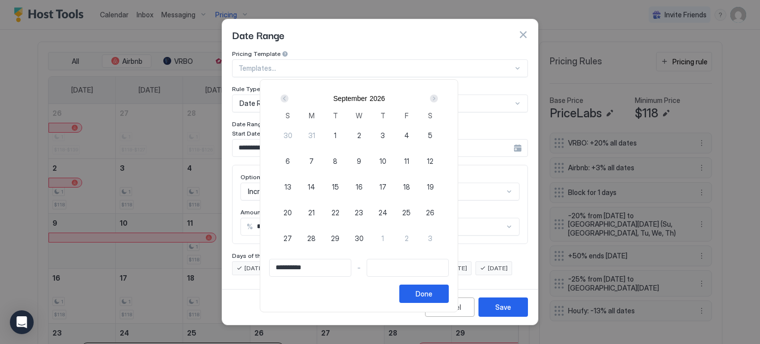
click at [438, 99] on div "Next" at bounding box center [434, 99] width 8 height 8
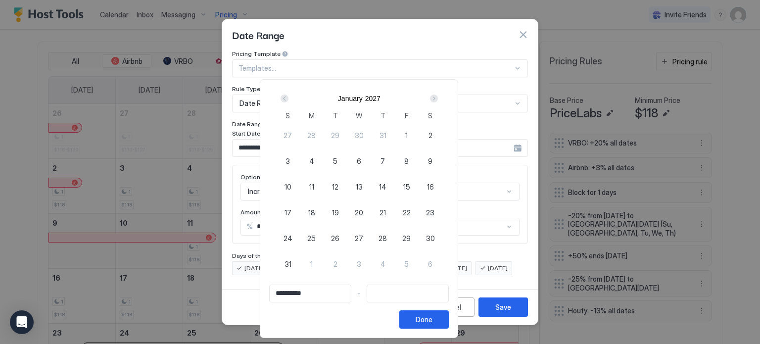
click at [438, 99] on div "Next" at bounding box center [434, 99] width 8 height 8
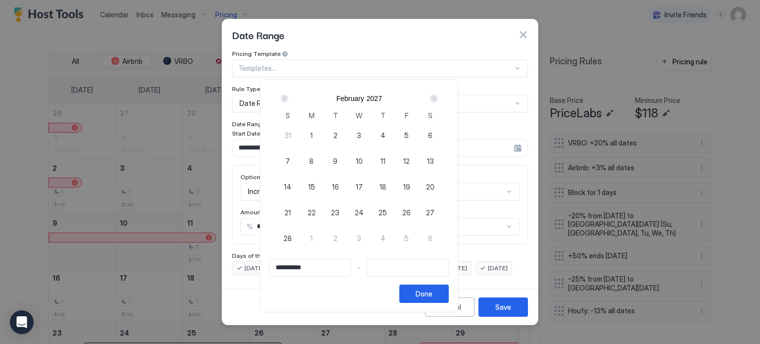
click at [438, 99] on div "Next" at bounding box center [434, 99] width 8 height 8
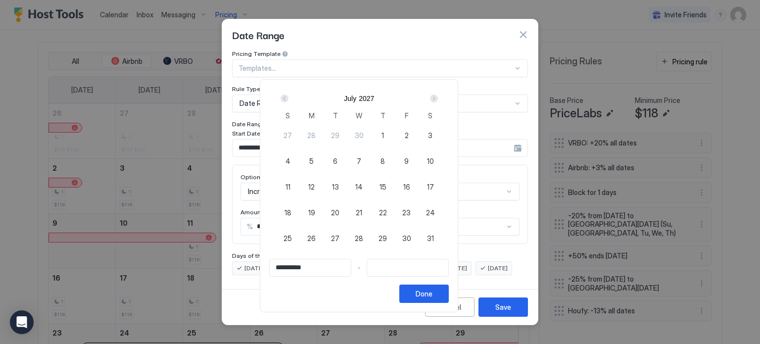
click at [438, 99] on div "Next" at bounding box center [434, 99] width 8 height 8
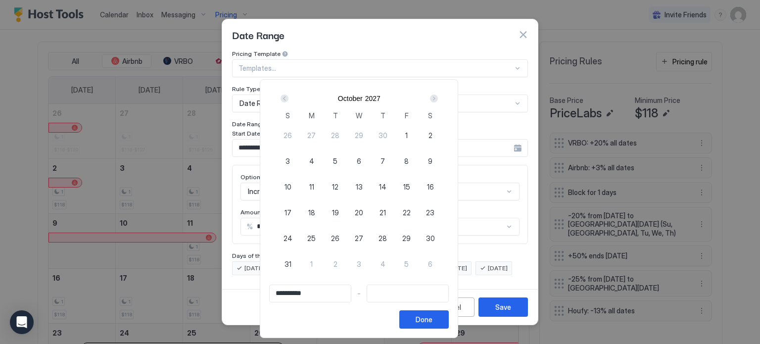
click at [438, 99] on div "Next" at bounding box center [434, 99] width 8 height 8
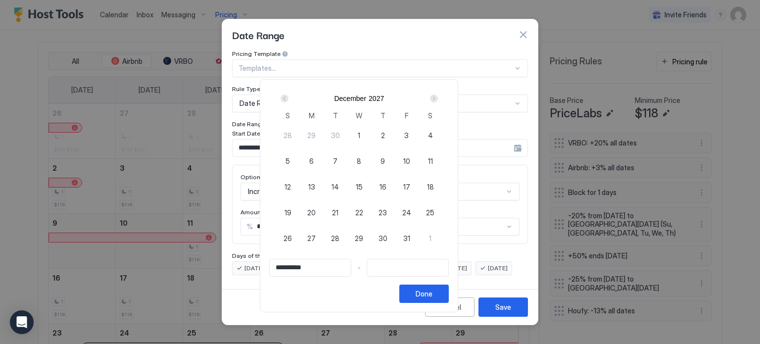
click at [438, 99] on div "Next" at bounding box center [434, 99] width 8 height 8
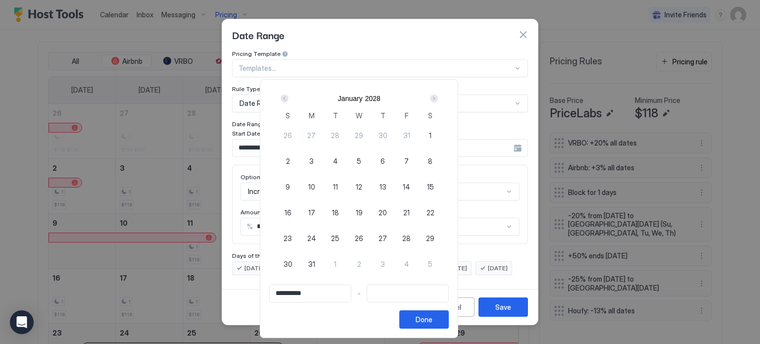
click at [438, 99] on div "Next" at bounding box center [434, 99] width 8 height 8
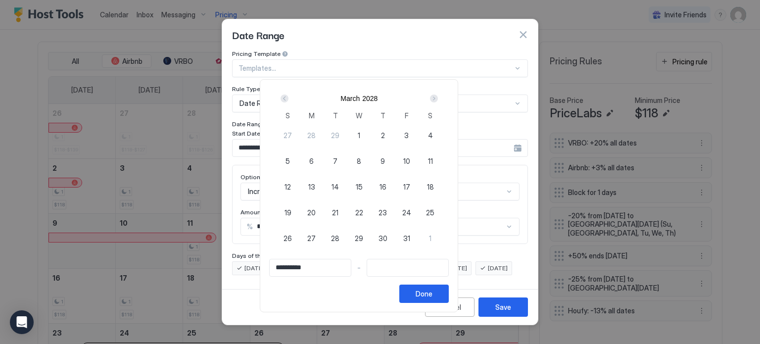
click at [438, 99] on div "Next" at bounding box center [434, 99] width 8 height 8
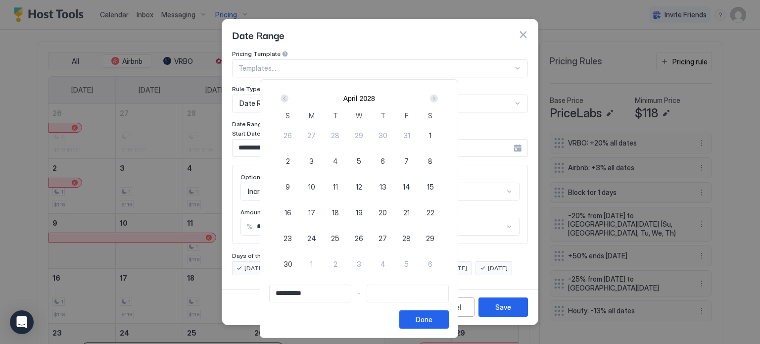
click at [438, 99] on div "Next" at bounding box center [434, 99] width 8 height 8
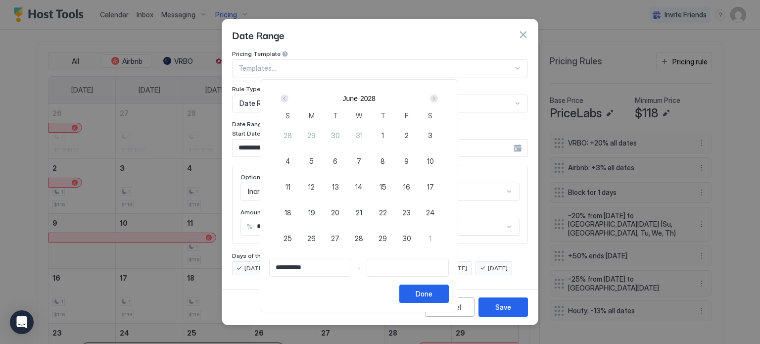
click at [438, 99] on div "Next" at bounding box center [434, 99] width 8 height 8
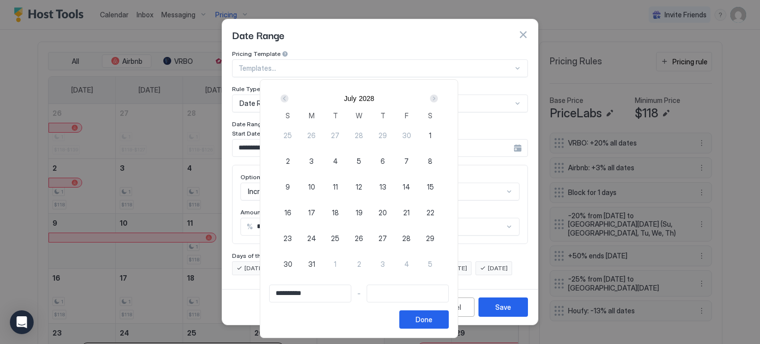
click at [438, 99] on div "Next" at bounding box center [434, 99] width 8 height 8
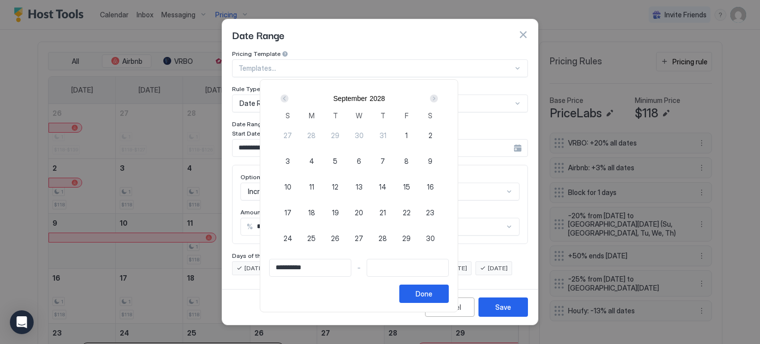
click at [438, 99] on div "Next" at bounding box center [434, 99] width 8 height 8
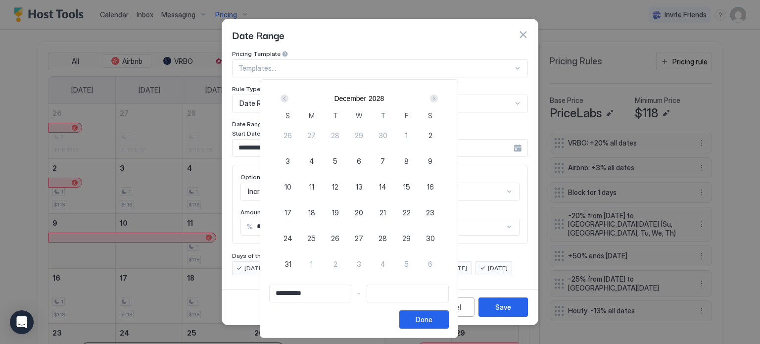
click at [438, 99] on div "Next" at bounding box center [434, 99] width 8 height 8
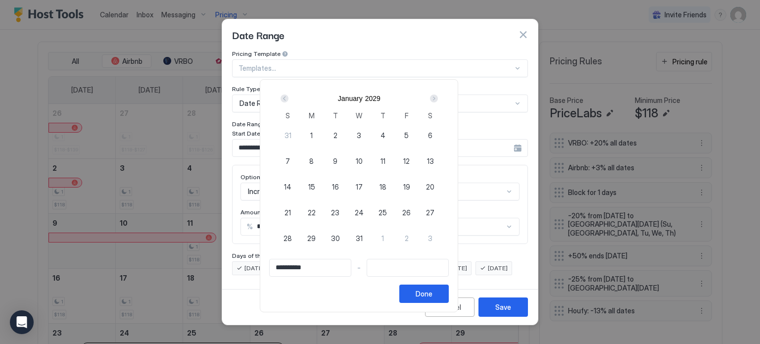
click at [438, 99] on div "Next" at bounding box center [434, 99] width 8 height 8
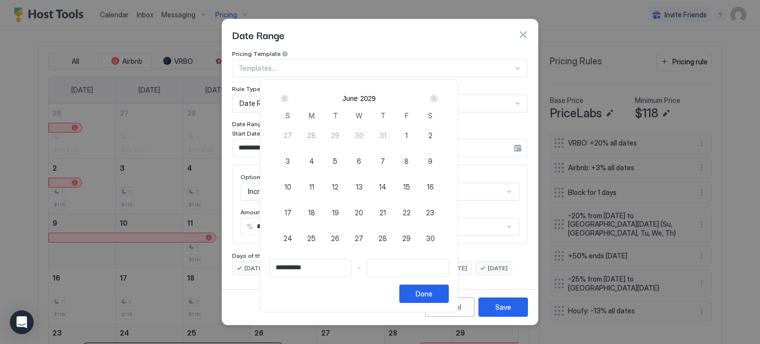
click at [438, 99] on div "Next" at bounding box center [434, 99] width 8 height 8
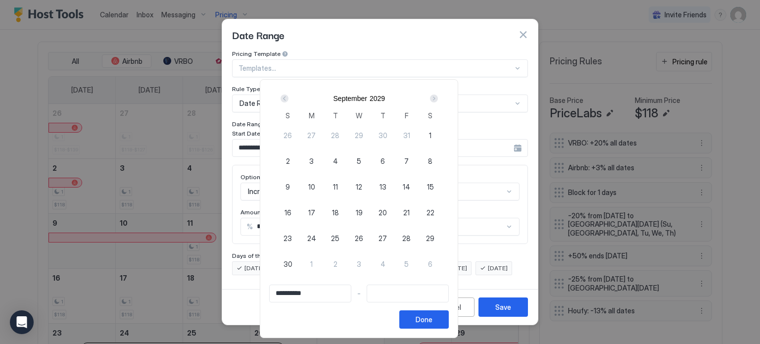
click at [438, 99] on div "Next" at bounding box center [434, 99] width 8 height 8
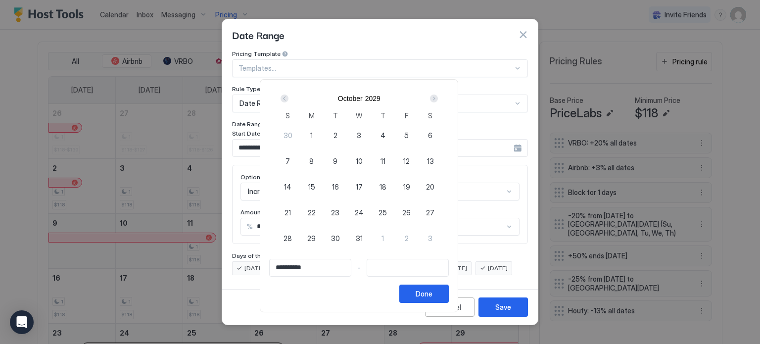
click at [438, 99] on div "Next" at bounding box center [434, 99] width 8 height 8
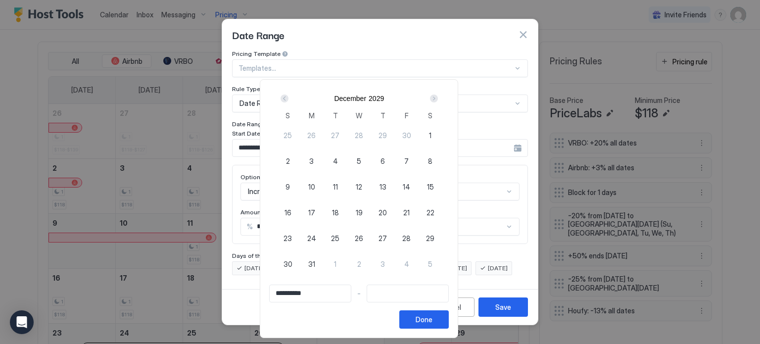
click at [438, 99] on div "Next" at bounding box center [434, 99] width 8 height 8
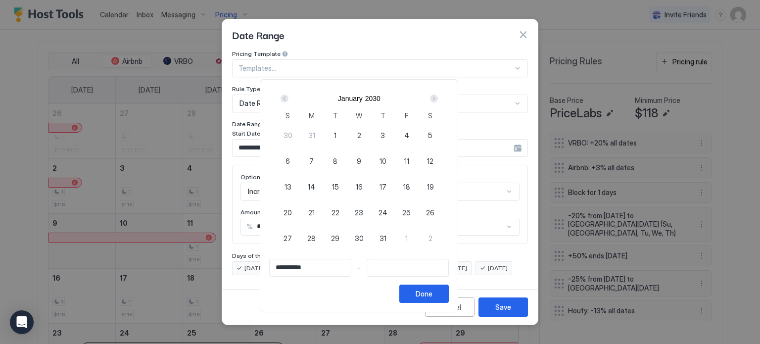
click at [438, 99] on div "Next" at bounding box center [434, 99] width 8 height 8
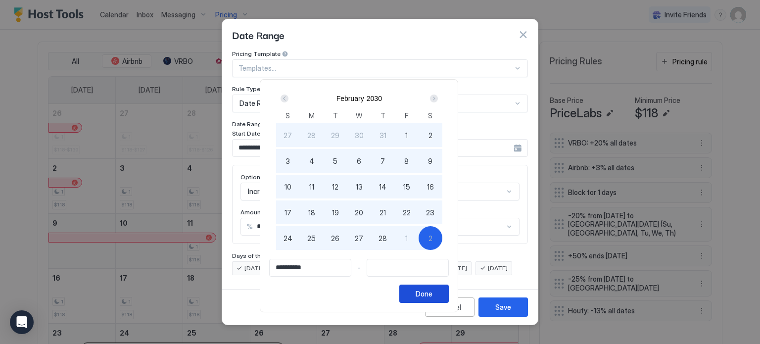
click at [449, 293] on button "Done" at bounding box center [425, 294] width 50 height 18
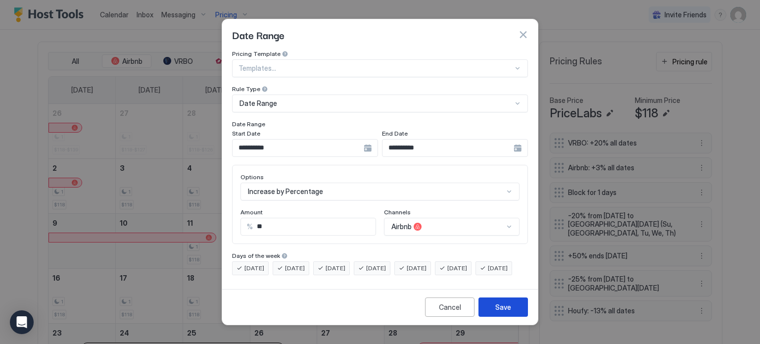
click at [505, 307] on button "Save" at bounding box center [504, 307] width 50 height 19
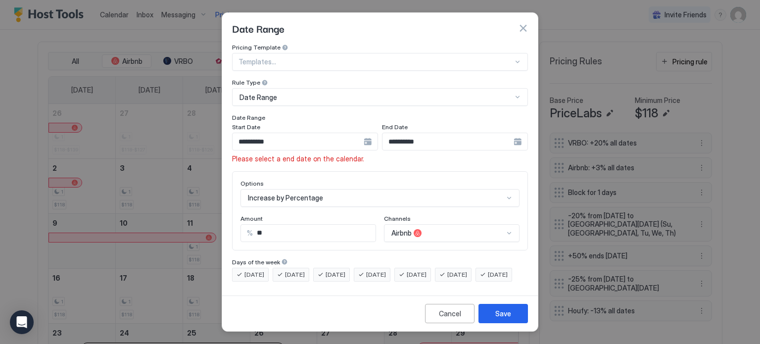
click at [386, 137] on input "**********" at bounding box center [448, 141] width 131 height 17
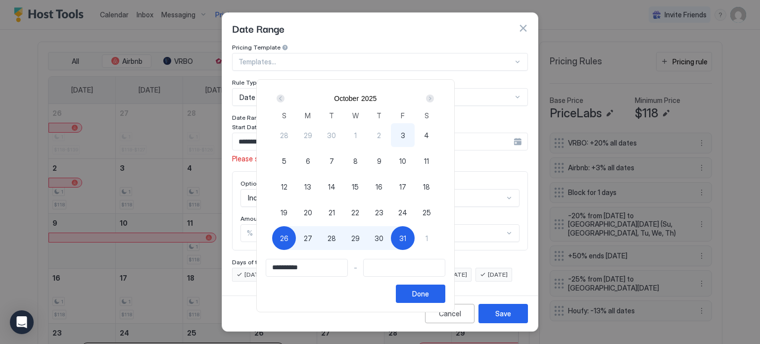
click at [434, 99] on div "Next" at bounding box center [430, 99] width 8 height 8
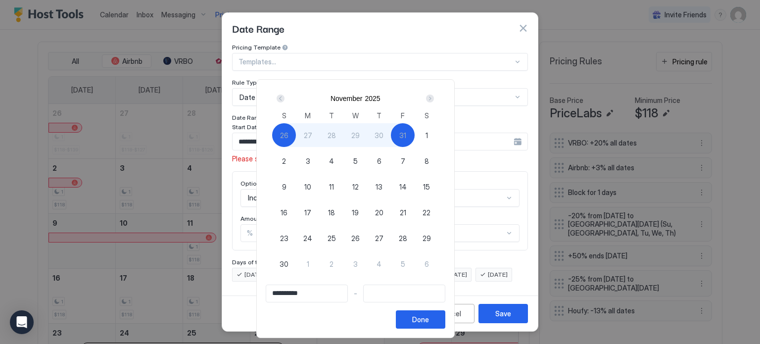
click at [434, 99] on div "Next" at bounding box center [430, 99] width 8 height 8
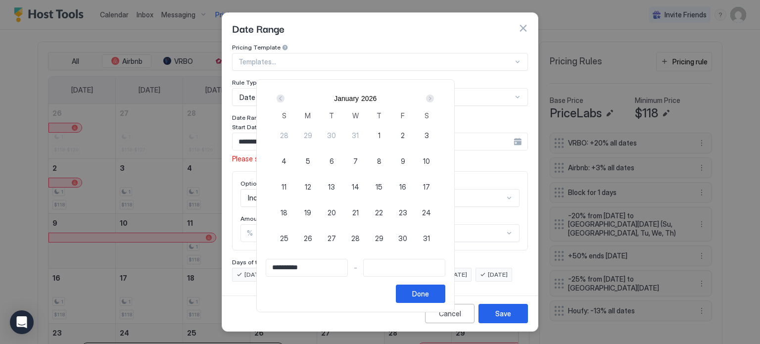
click at [434, 99] on div "Next" at bounding box center [430, 99] width 8 height 8
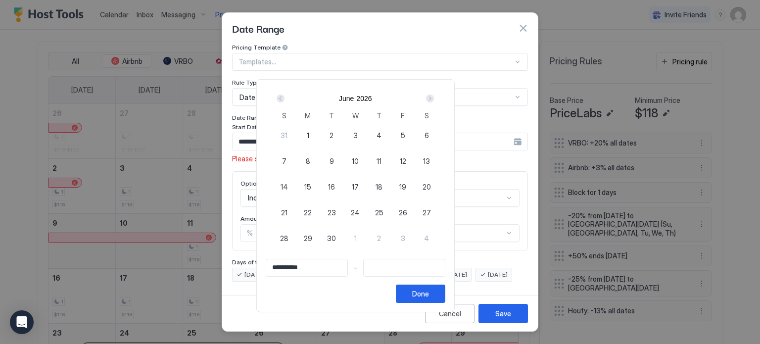
click at [434, 99] on div "Next" at bounding box center [430, 99] width 8 height 8
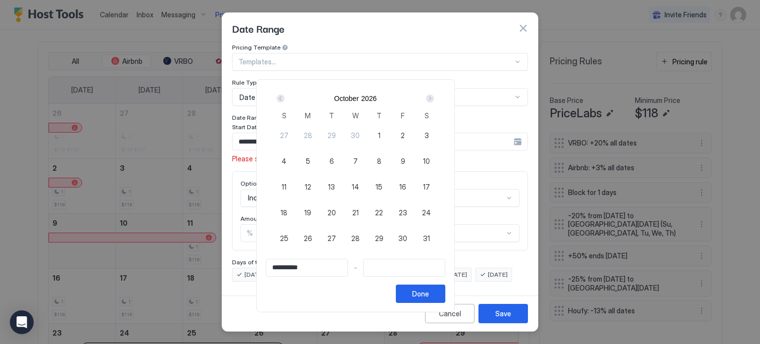
click at [434, 99] on div "Next" at bounding box center [430, 99] width 8 height 8
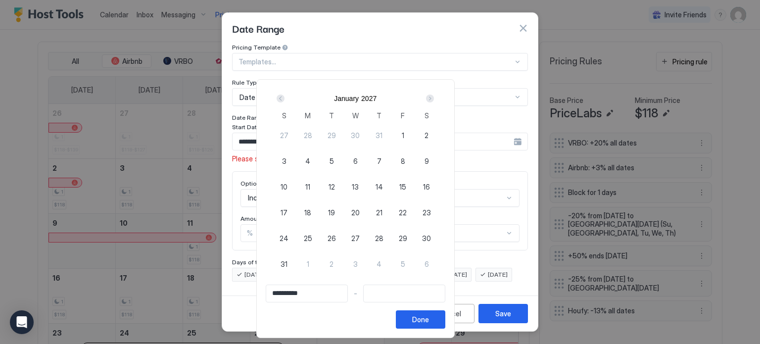
click at [434, 99] on div "Next" at bounding box center [430, 99] width 8 height 8
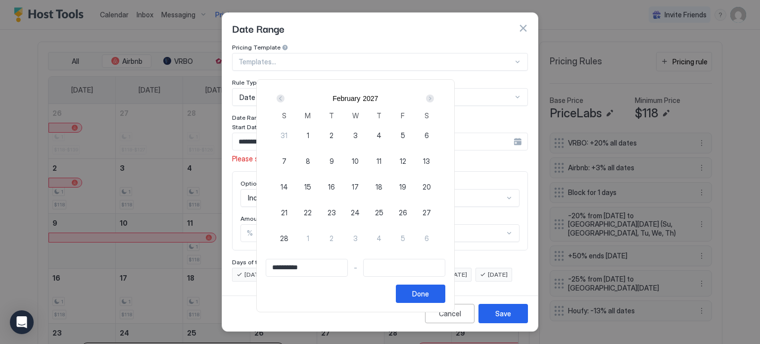
click at [434, 99] on div "Next" at bounding box center [430, 99] width 8 height 8
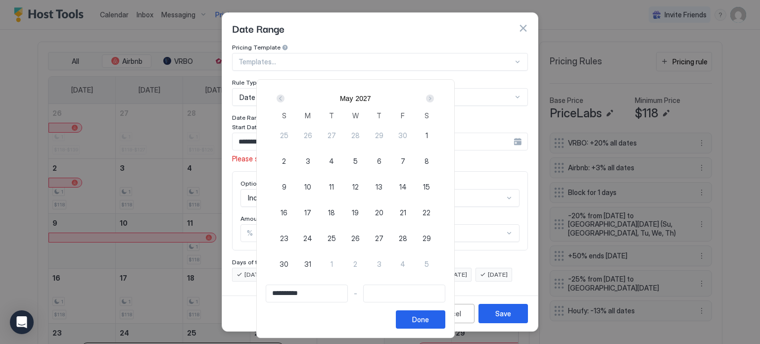
click at [434, 99] on div "Next" at bounding box center [430, 99] width 8 height 8
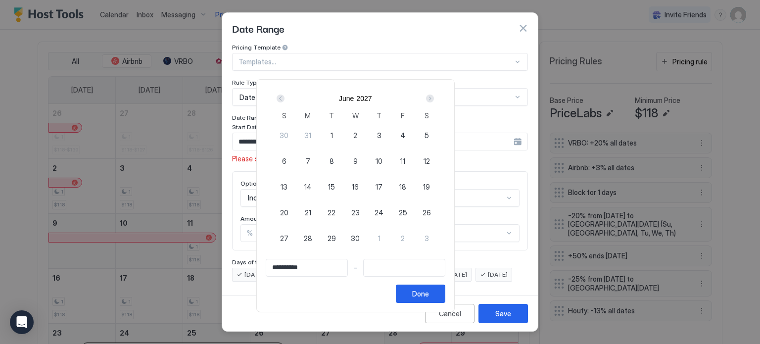
click at [434, 99] on div "Next" at bounding box center [430, 99] width 8 height 8
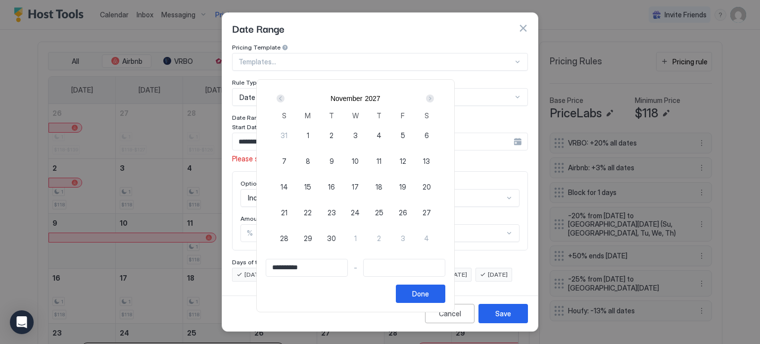
click at [434, 99] on div "Next" at bounding box center [430, 99] width 8 height 8
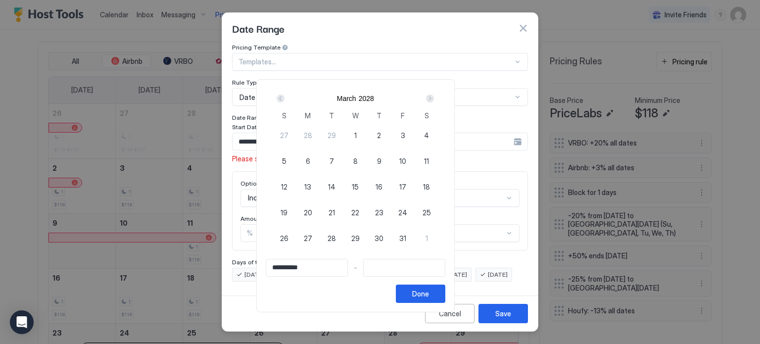
click at [434, 99] on div "Next" at bounding box center [430, 99] width 8 height 8
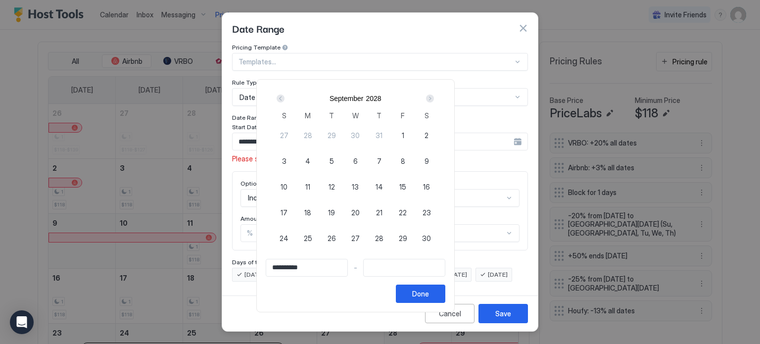
click at [434, 99] on div "Next" at bounding box center [430, 99] width 8 height 8
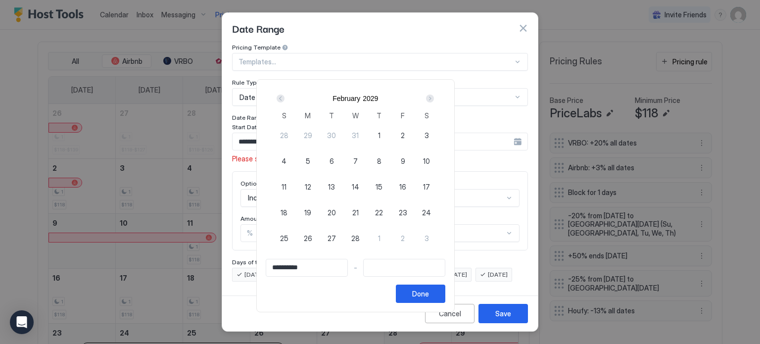
click at [434, 99] on div "Next" at bounding box center [430, 99] width 8 height 8
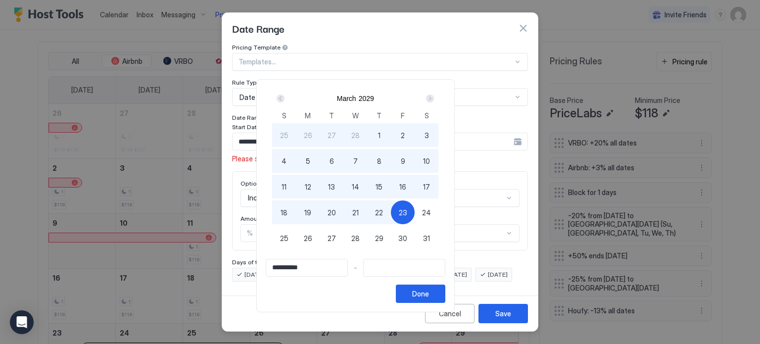
type input "**********"
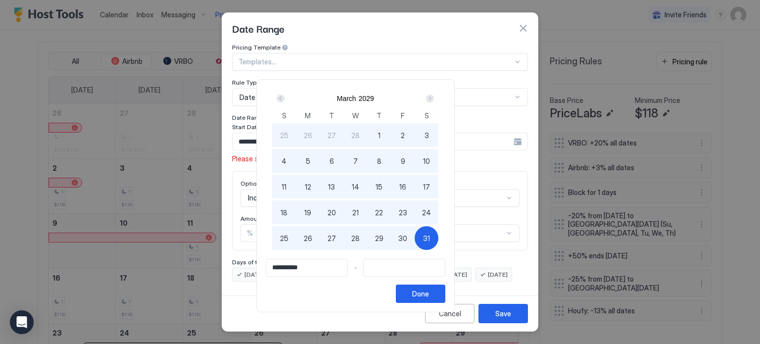
click at [439, 231] on div "31" at bounding box center [427, 238] width 24 height 24
type input "**********"
click at [429, 296] on div "Done" at bounding box center [420, 294] width 17 height 10
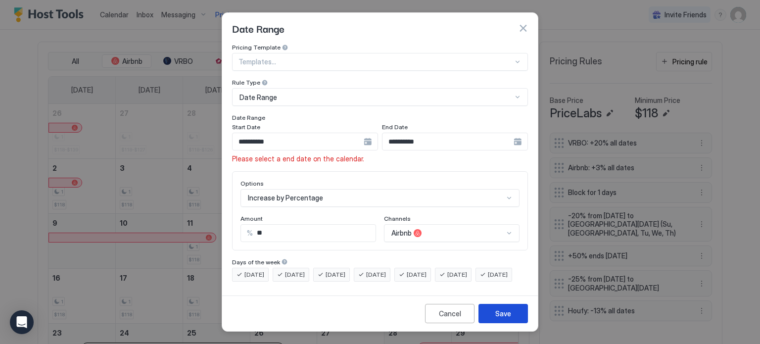
click at [508, 318] on div "Save" at bounding box center [504, 313] width 16 height 10
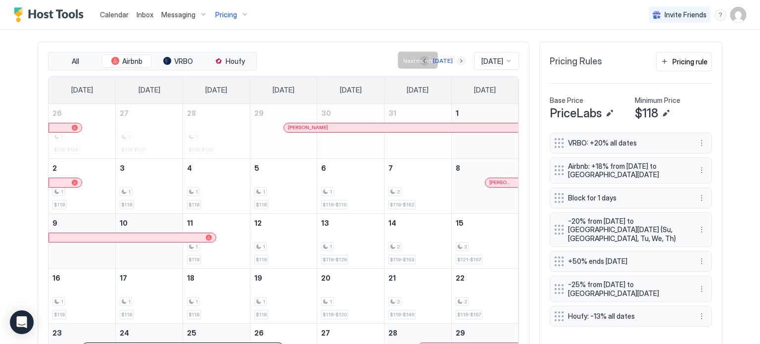
click at [456, 60] on button "Next month" at bounding box center [461, 61] width 10 height 10
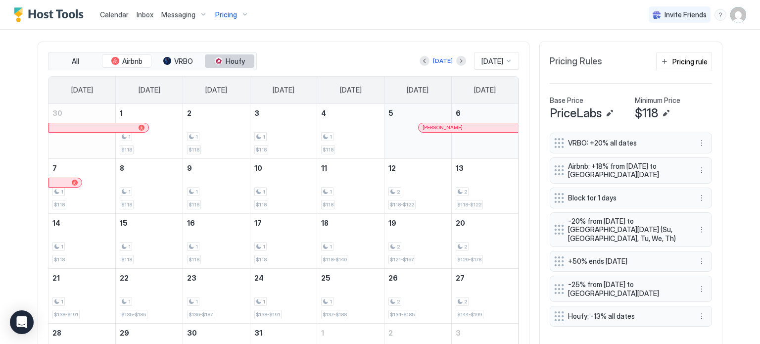
click at [233, 61] on span "Houfy" at bounding box center [235, 61] width 19 height 9
click at [132, 61] on span "Airbnb" at bounding box center [132, 61] width 20 height 9
click at [226, 58] on span "Houfy" at bounding box center [235, 61] width 19 height 9
click at [124, 60] on span "Airbnb" at bounding box center [132, 61] width 20 height 9
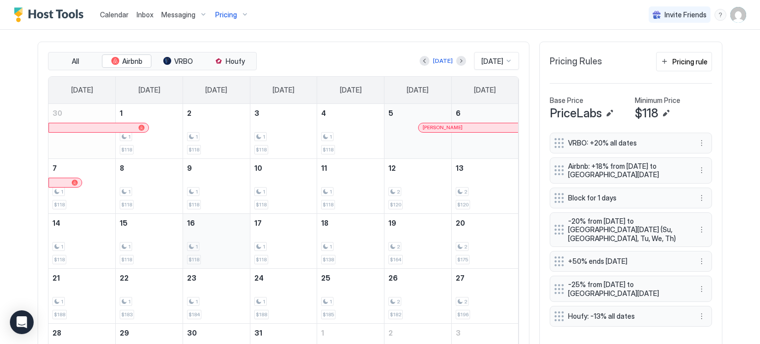
click at [215, 253] on div "1 $118" at bounding box center [216, 241] width 59 height 47
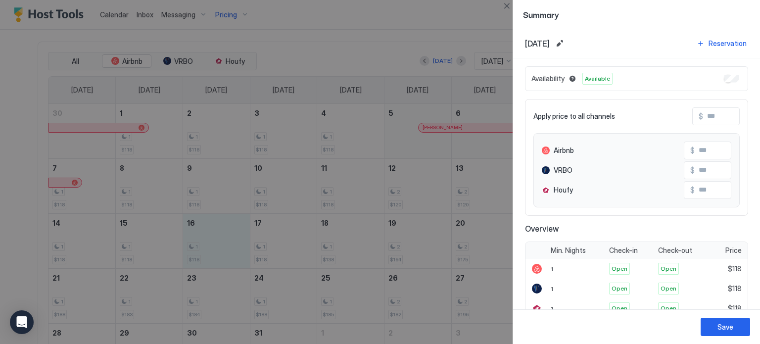
scroll to position [240, 0]
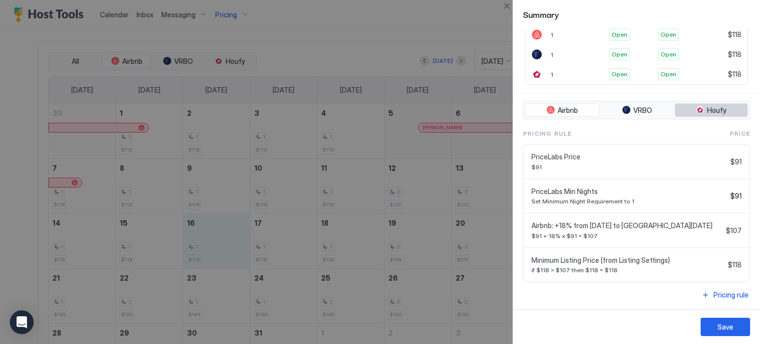
click at [714, 106] on span "Houfy" at bounding box center [717, 110] width 19 height 9
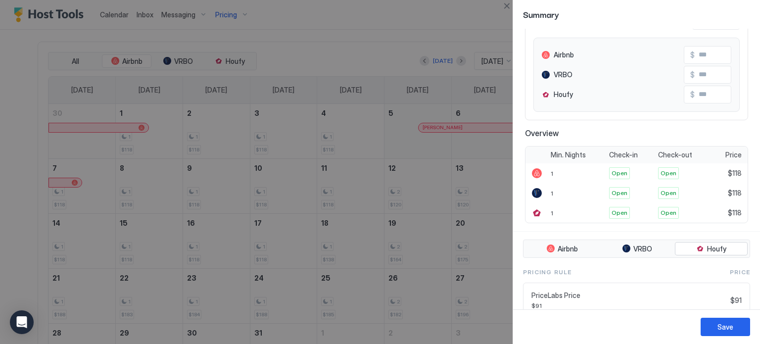
scroll to position [0, 0]
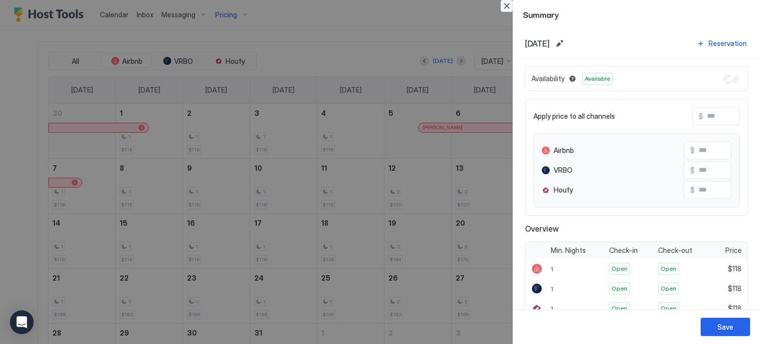
click at [507, 6] on button "Close" at bounding box center [507, 6] width 12 height 12
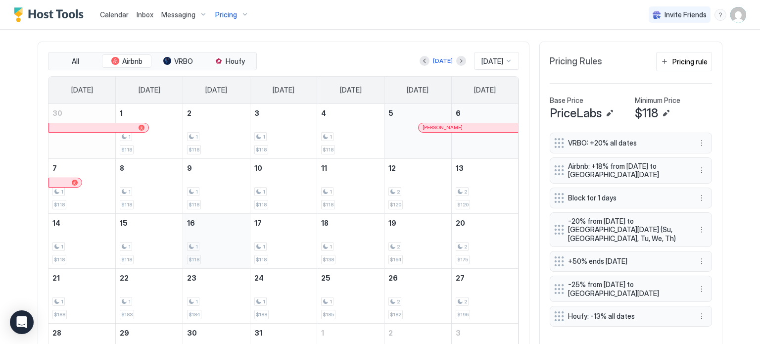
click at [209, 250] on div "1 $118" at bounding box center [216, 241] width 59 height 47
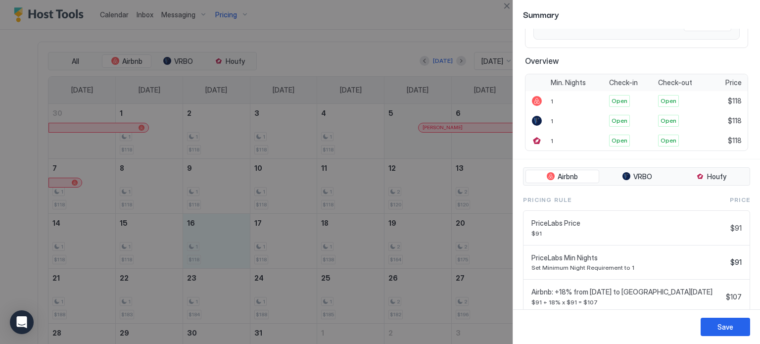
scroll to position [166, 0]
click at [346, 24] on div at bounding box center [380, 172] width 760 height 344
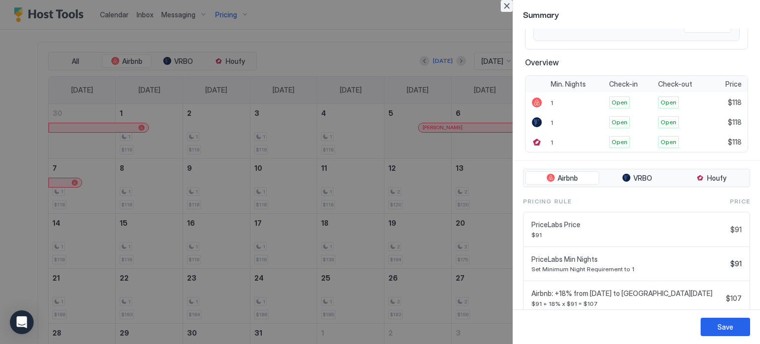
click at [506, 4] on button "Close" at bounding box center [507, 6] width 12 height 12
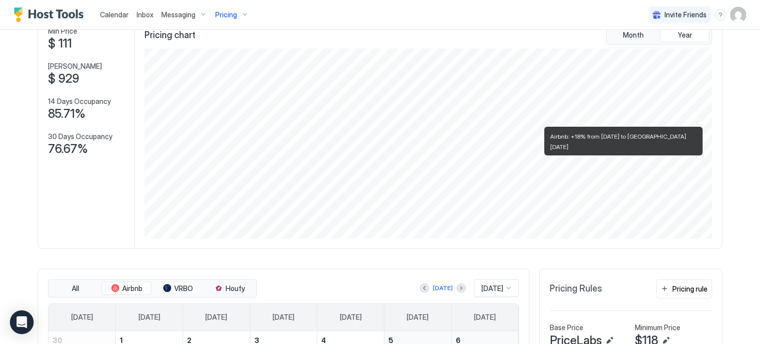
scroll to position [57, 0]
